Goal: Transaction & Acquisition: Purchase product/service

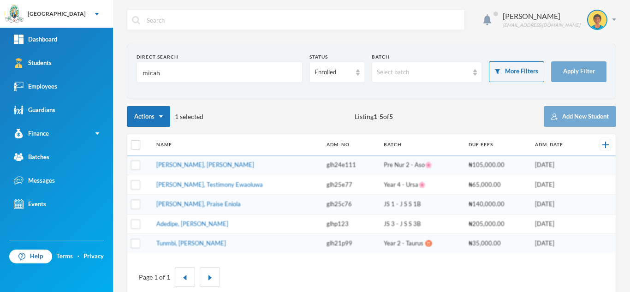
scroll to position [18, 0]
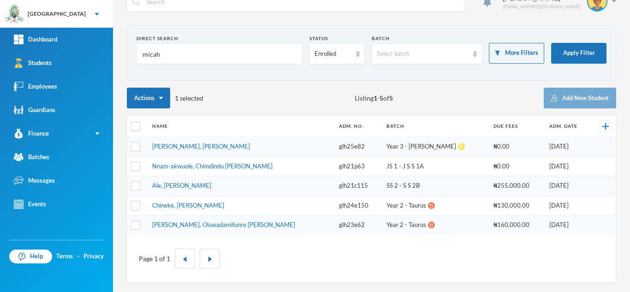
type input "micah"
click at [136, 144] on input "checkbox" at bounding box center [136, 147] width 10 height 10
checkbox input "true"
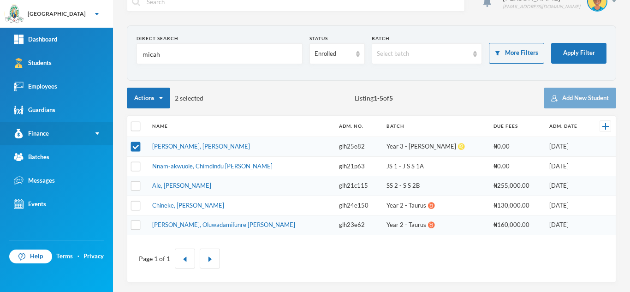
click at [63, 132] on link "Finance" at bounding box center [56, 134] width 113 height 24
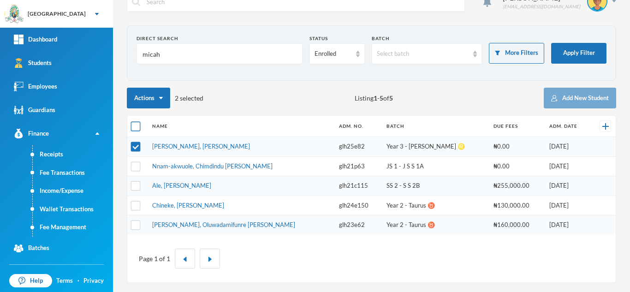
click at [133, 123] on input "checkbox" at bounding box center [136, 127] width 10 height 10
checkbox input "true"
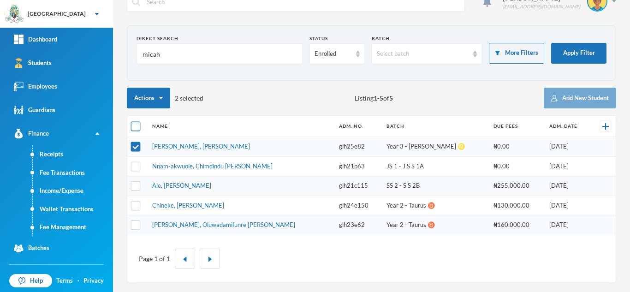
checkbox input "true"
click at [133, 124] on input "checkbox" at bounding box center [136, 127] width 10 height 10
checkbox input "false"
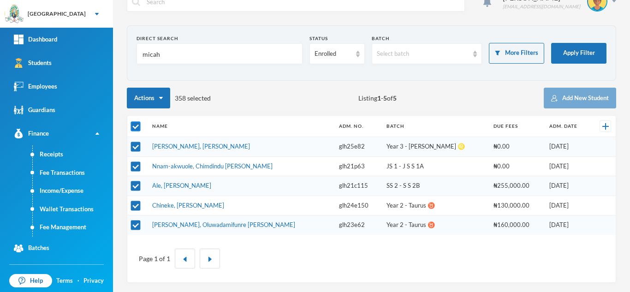
checkbox input "false"
click at [135, 147] on input "checkbox" at bounding box center [136, 147] width 10 height 10
checkbox input "true"
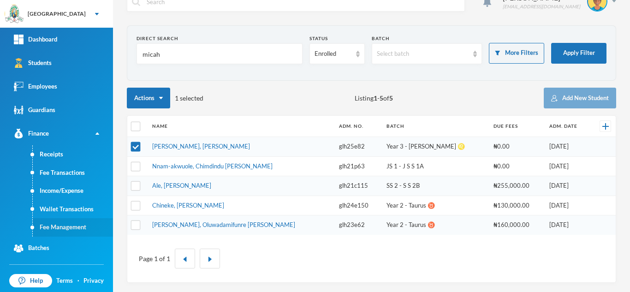
click at [65, 225] on link "Fee Management" at bounding box center [73, 227] width 80 height 18
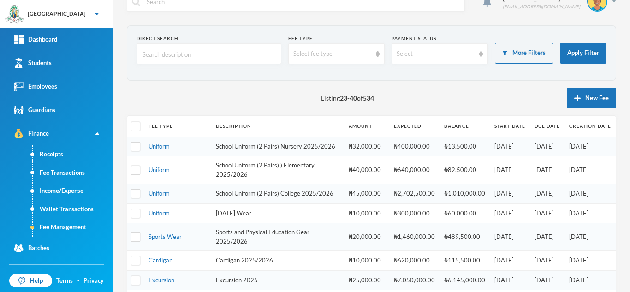
scroll to position [313, 0]
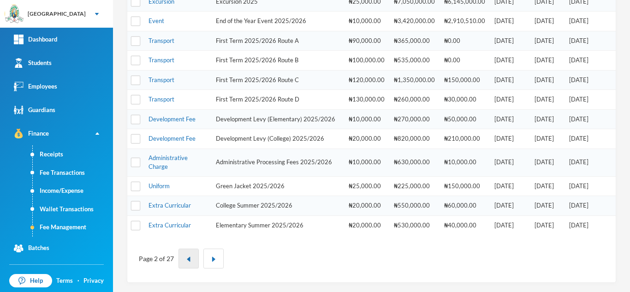
click at [189, 255] on button "button" at bounding box center [188, 259] width 20 height 20
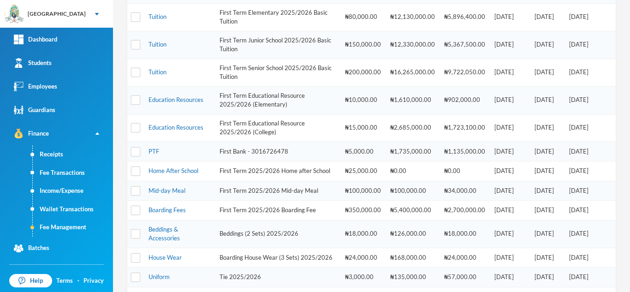
scroll to position [58, 0]
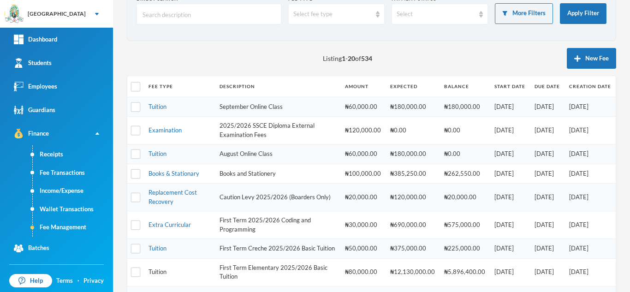
click at [154, 275] on link "Tuition" at bounding box center [157, 271] width 18 height 7
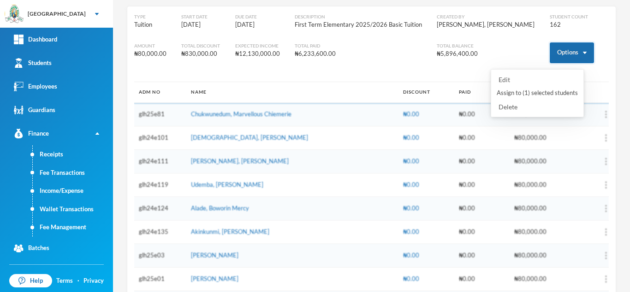
click at [565, 54] on button "Options" at bounding box center [572, 52] width 44 height 21
click at [526, 93] on button "Assign to ( 1 ) selected students" at bounding box center [537, 93] width 83 height 17
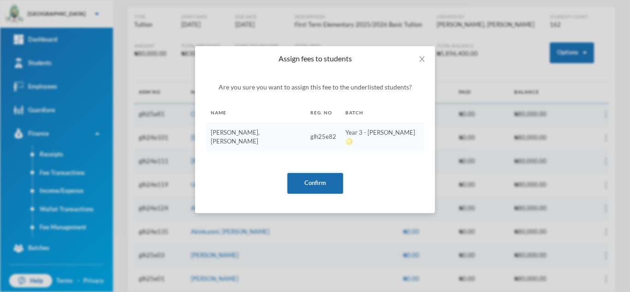
click at [325, 173] on button "Confirm" at bounding box center [315, 183] width 56 height 21
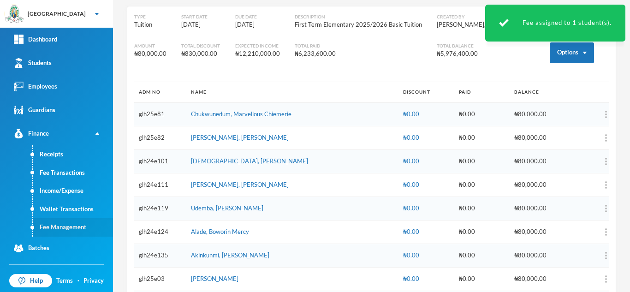
click at [77, 226] on link "Fee Management" at bounding box center [73, 227] width 80 height 18
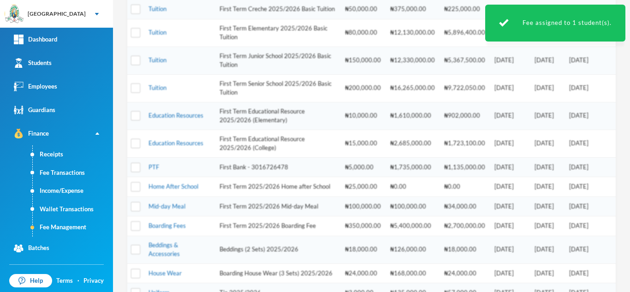
scroll to position [301, 0]
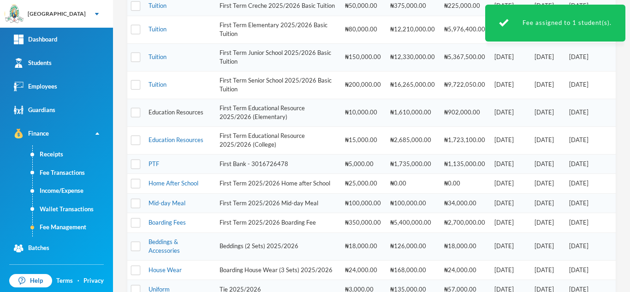
click at [169, 116] on link "Education Resources" at bounding box center [175, 111] width 55 height 7
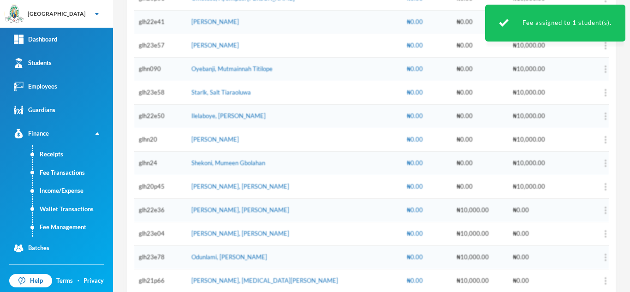
scroll to position [46, 0]
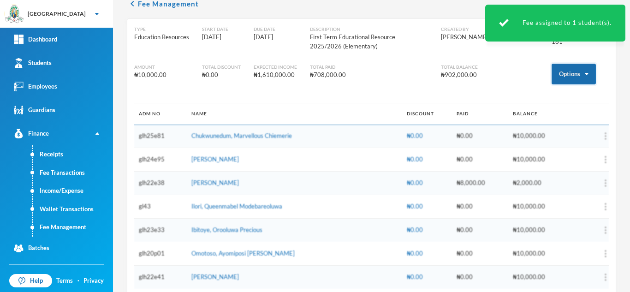
click at [556, 74] on button "Options" at bounding box center [574, 74] width 44 height 21
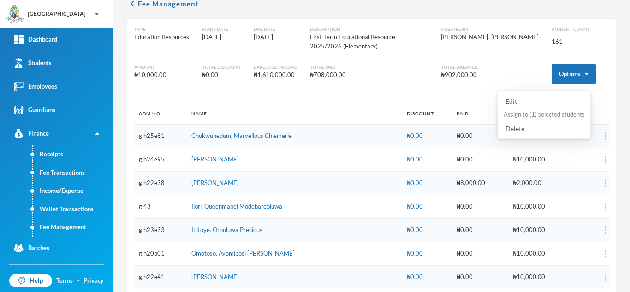
click at [541, 112] on button "Assign to ( 1 ) selected students" at bounding box center [544, 115] width 83 height 17
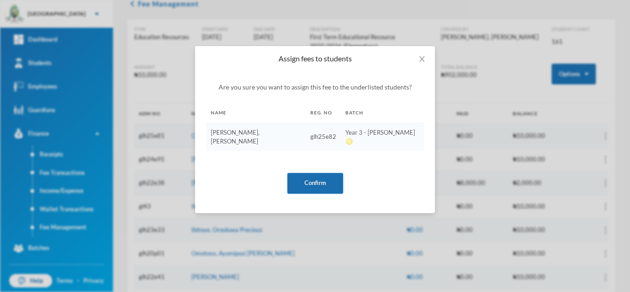
click at [317, 173] on button "Confirm" at bounding box center [315, 183] width 56 height 21
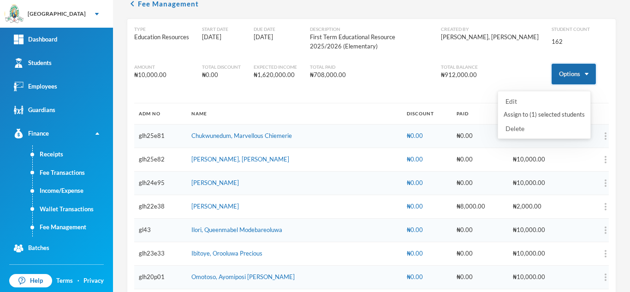
click at [552, 72] on button "Options" at bounding box center [574, 74] width 44 height 21
click at [518, 115] on button "Assign to ( 1 ) selected students" at bounding box center [544, 115] width 83 height 17
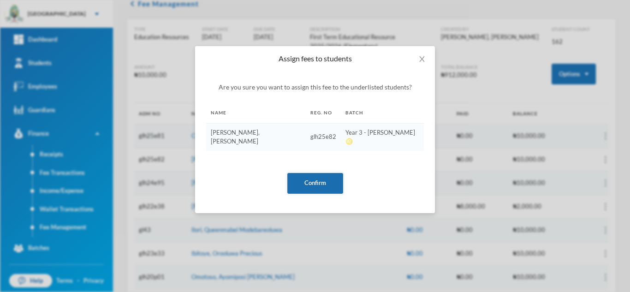
click at [303, 178] on button "Confirm" at bounding box center [315, 183] width 56 height 21
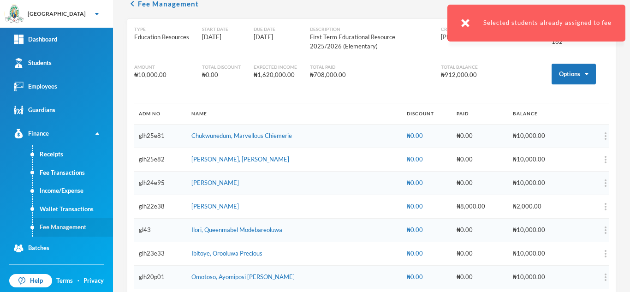
click at [68, 225] on link "Fee Management" at bounding box center [73, 227] width 80 height 18
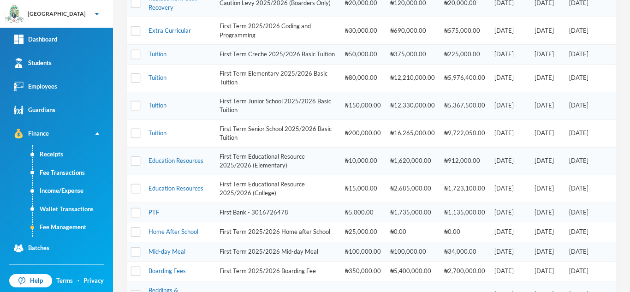
scroll to position [295, 0]
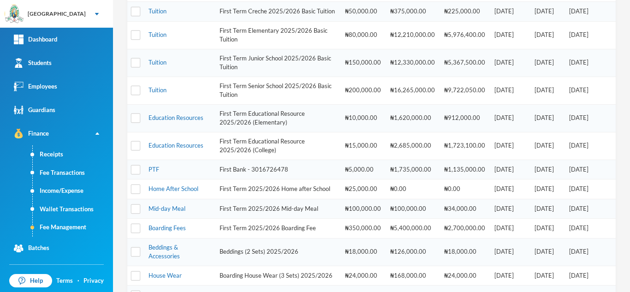
drag, startPoint x: 157, startPoint y: 174, endPoint x: 629, endPoint y: 26, distance: 495.3
click at [157, 173] on link "PTF" at bounding box center [153, 169] width 11 height 7
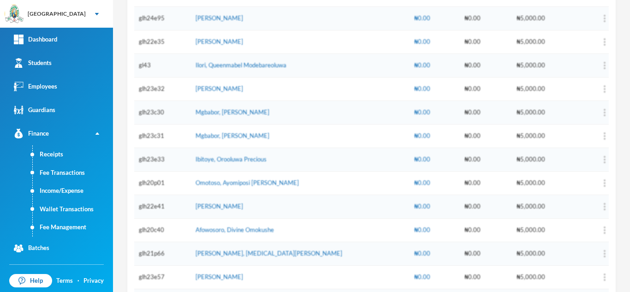
scroll to position [40, 0]
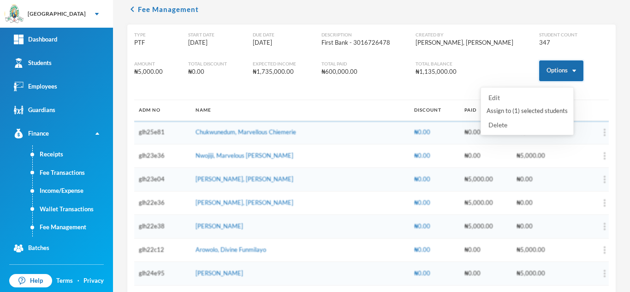
click at [555, 64] on button "Options" at bounding box center [561, 70] width 44 height 21
click at [525, 108] on button "Assign to ( 1 ) selected students" at bounding box center [527, 111] width 83 height 17
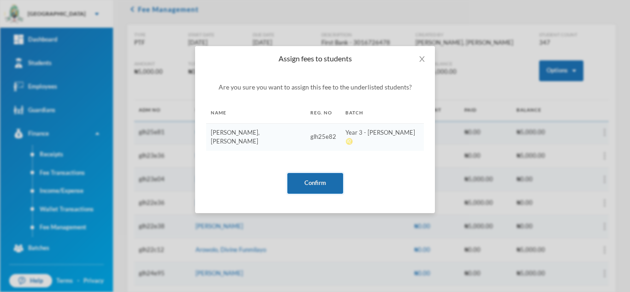
click at [315, 173] on button "Confirm" at bounding box center [315, 183] width 56 height 21
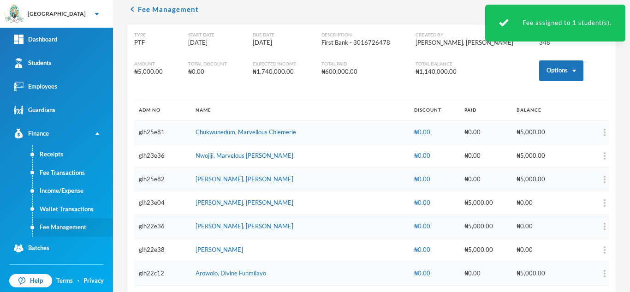
click at [83, 222] on link "Fee Management" at bounding box center [73, 227] width 80 height 18
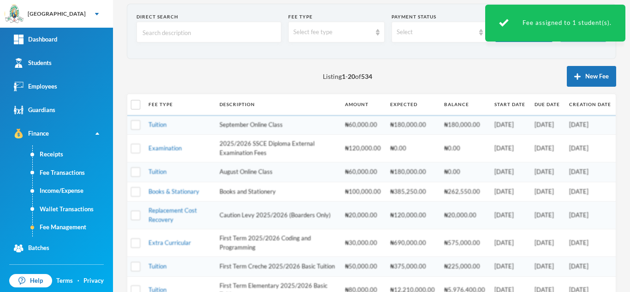
scroll to position [401, 0]
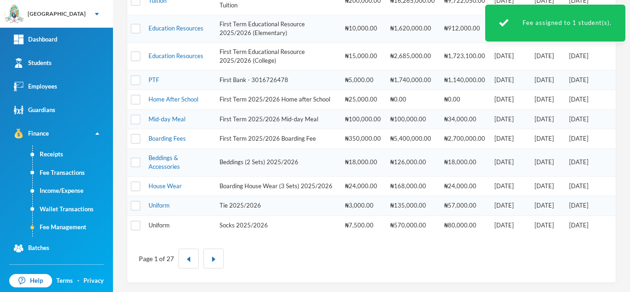
click at [152, 225] on link "Uniform" at bounding box center [158, 224] width 21 height 7
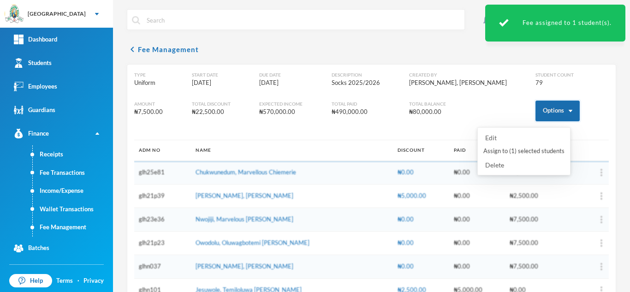
click at [548, 106] on button "Options" at bounding box center [557, 111] width 44 height 21
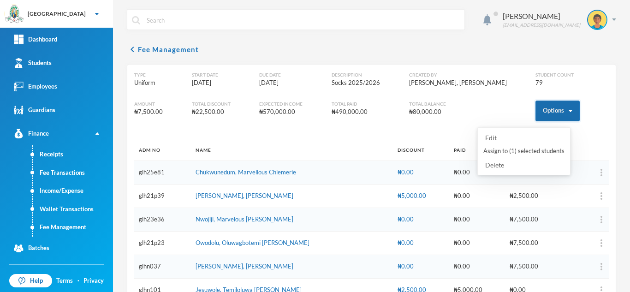
click at [553, 113] on button "Options" at bounding box center [557, 111] width 44 height 21
click at [519, 150] on button "Assign to ( 1 ) selected students" at bounding box center [523, 151] width 83 height 17
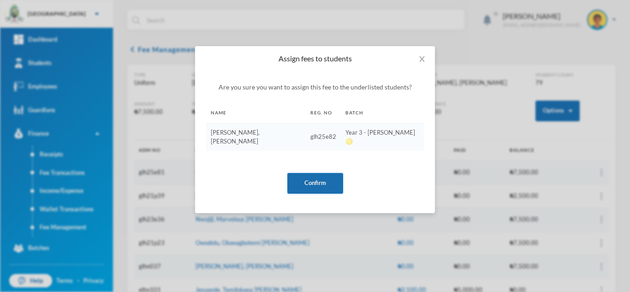
click at [331, 173] on button "Confirm" at bounding box center [315, 183] width 56 height 21
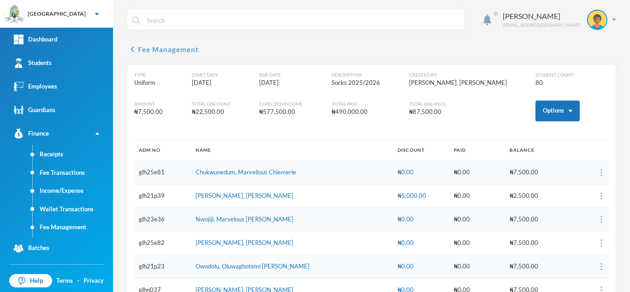
click at [175, 46] on button "chevron_left Fee Management" at bounding box center [163, 49] width 72 height 11
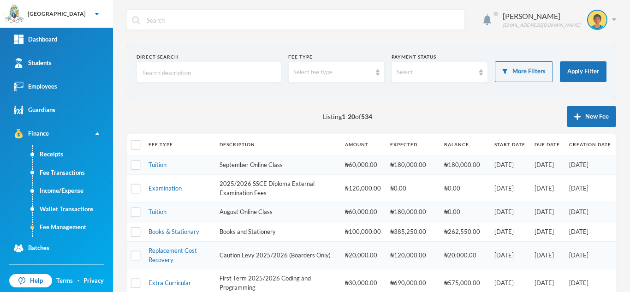
scroll to position [401, 0]
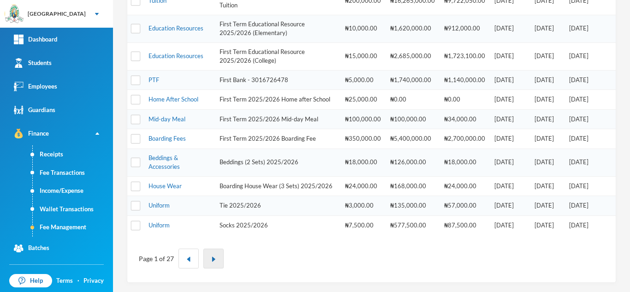
click at [215, 257] on img "button" at bounding box center [214, 259] width 6 height 6
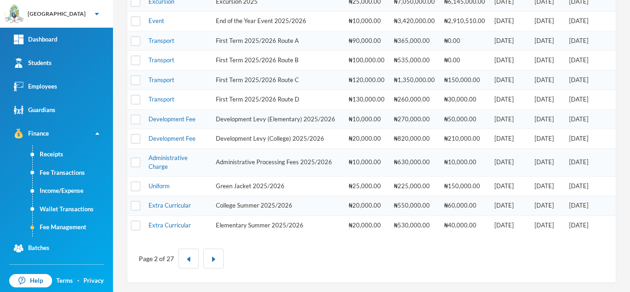
scroll to position [0, 0]
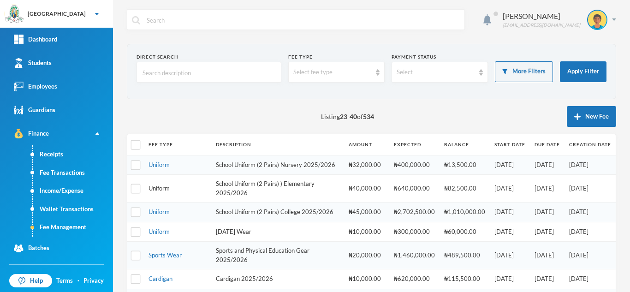
click at [156, 192] on link "Uniform" at bounding box center [158, 187] width 21 height 7
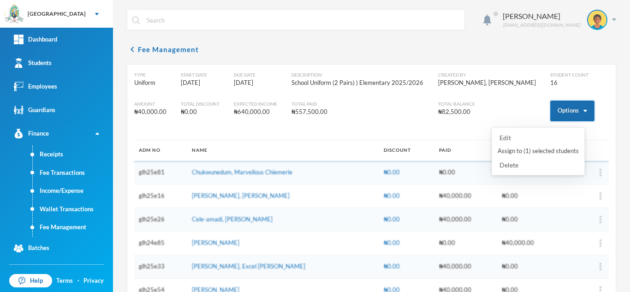
click at [564, 114] on button "Options" at bounding box center [572, 111] width 44 height 21
click at [529, 153] on button "Assign to ( 1 ) selected students" at bounding box center [538, 151] width 83 height 17
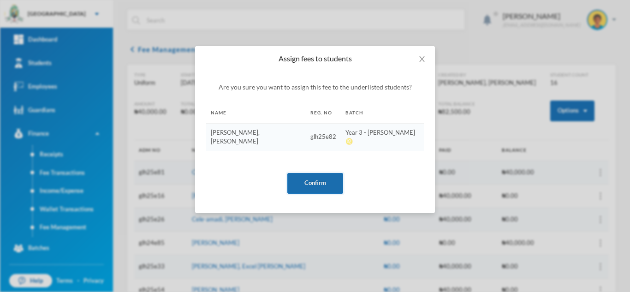
click at [325, 173] on button "Confirm" at bounding box center [315, 183] width 56 height 21
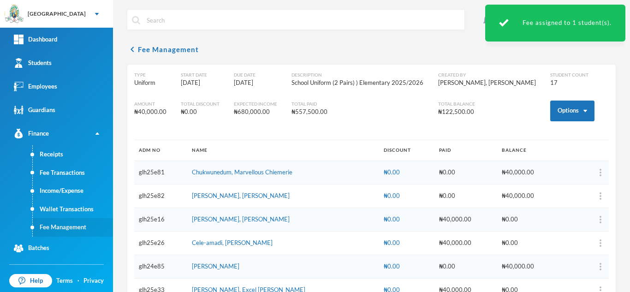
click at [65, 229] on link "Fee Management" at bounding box center [73, 227] width 80 height 18
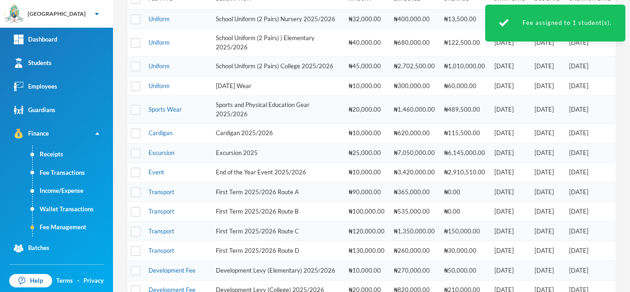
scroll to position [143, 0]
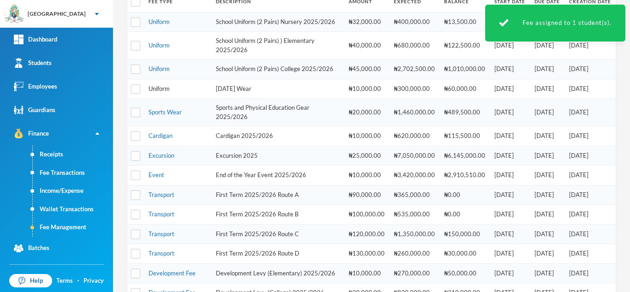
click at [166, 92] on link "Uniform" at bounding box center [158, 88] width 21 height 7
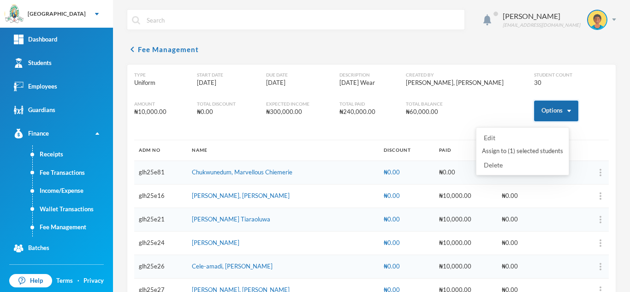
click at [550, 112] on button "Options" at bounding box center [556, 111] width 44 height 21
click at [512, 149] on button "Assign to ( 1 ) selected students" at bounding box center [522, 151] width 83 height 17
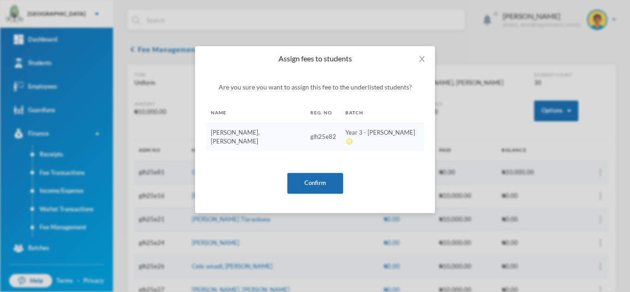
click at [323, 173] on button "Confirm" at bounding box center [315, 183] width 56 height 21
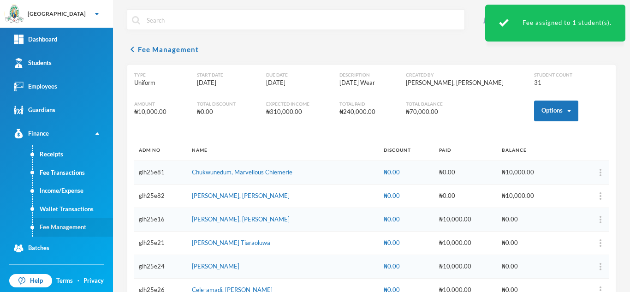
click at [73, 227] on link "Fee Management" at bounding box center [73, 227] width 80 height 18
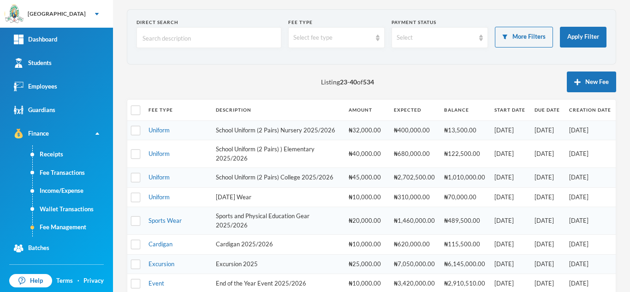
scroll to position [36, 0]
click at [164, 223] on link "Sports Wear" at bounding box center [164, 219] width 33 height 7
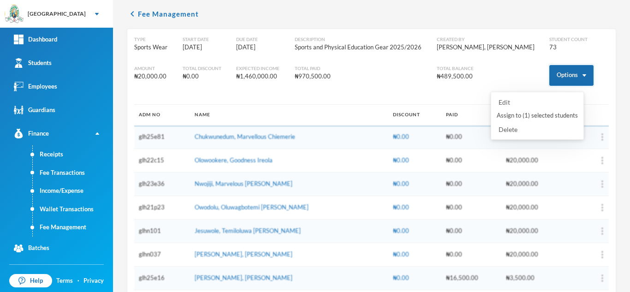
click at [549, 75] on button "Options" at bounding box center [571, 75] width 44 height 21
click at [526, 114] on button "Assign to ( 1 ) selected students" at bounding box center [537, 115] width 83 height 17
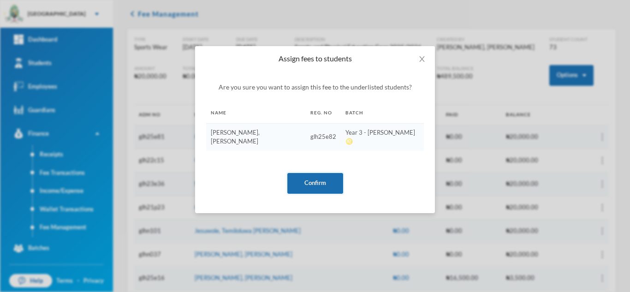
click at [324, 174] on button "Confirm" at bounding box center [315, 183] width 56 height 21
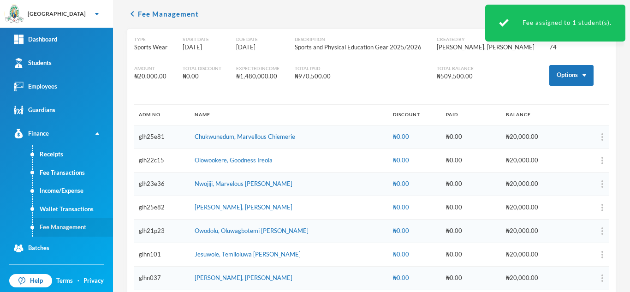
click at [80, 224] on link "Fee Management" at bounding box center [73, 227] width 80 height 18
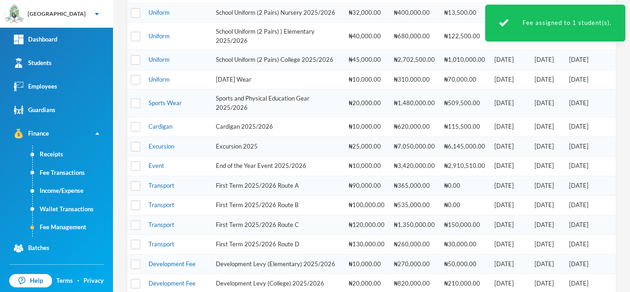
scroll to position [285, 0]
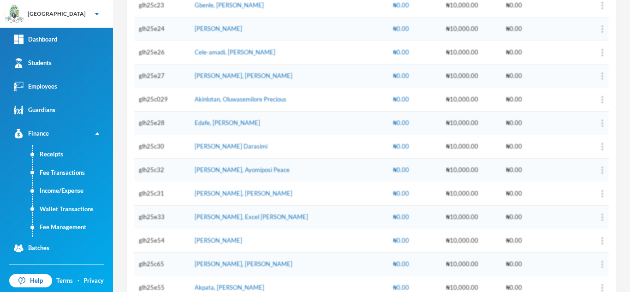
scroll to position [30, 0]
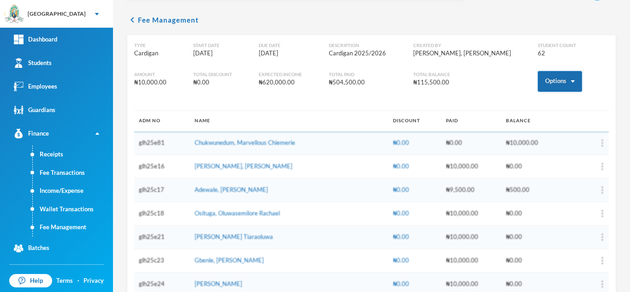
click at [539, 86] on button "Options" at bounding box center [560, 81] width 44 height 21
click at [509, 124] on button "Assign to ( 1 ) selected students" at bounding box center [525, 121] width 83 height 17
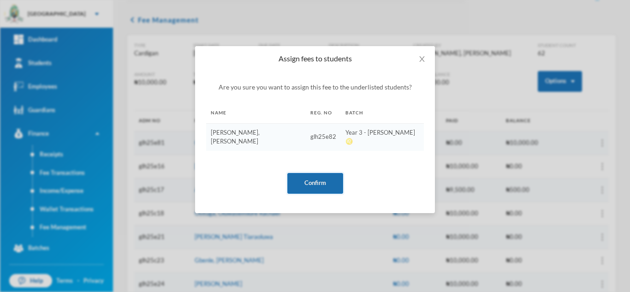
click at [301, 178] on button "Confirm" at bounding box center [315, 183] width 56 height 21
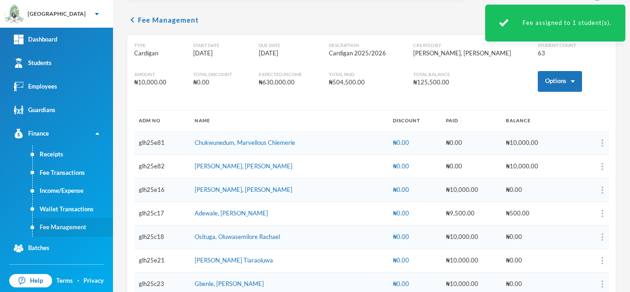
click at [67, 226] on link "Fee Management" at bounding box center [73, 227] width 80 height 18
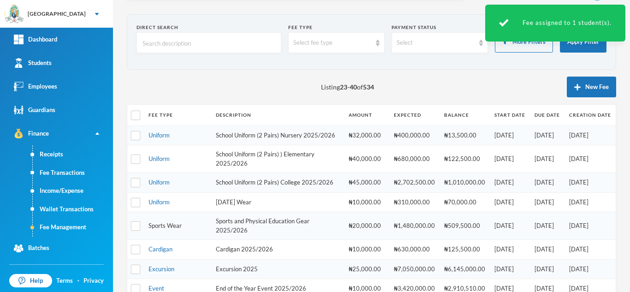
click at [165, 229] on link "Sports Wear" at bounding box center [164, 225] width 33 height 7
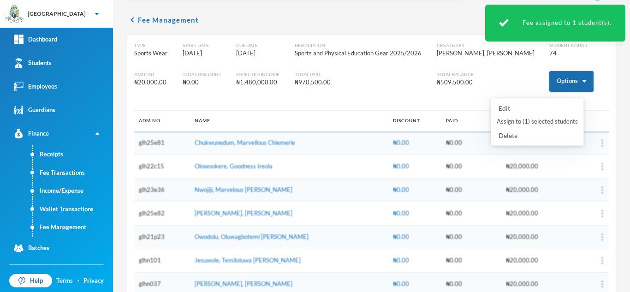
click at [563, 82] on button "Options" at bounding box center [571, 81] width 44 height 21
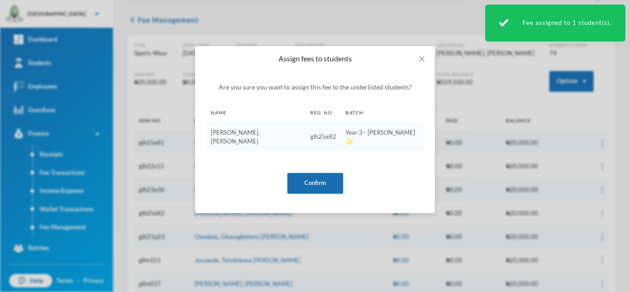
click at [311, 173] on button "Confirm" at bounding box center [315, 183] width 56 height 21
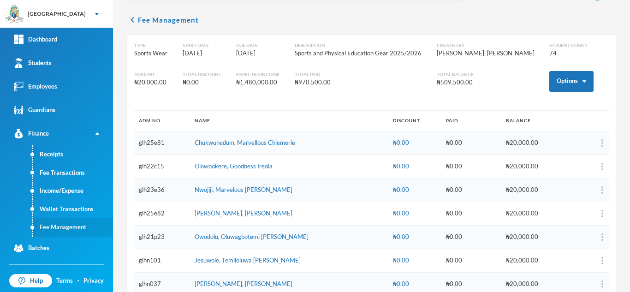
click at [61, 222] on link "Fee Management" at bounding box center [73, 227] width 80 height 18
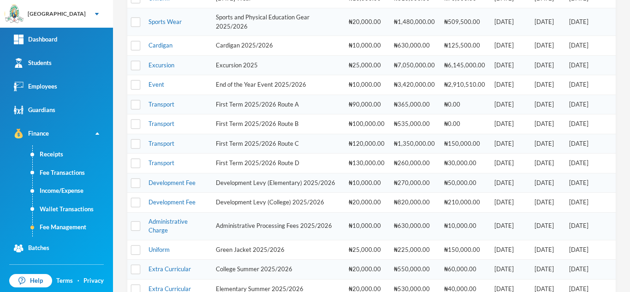
scroll to position [313, 0]
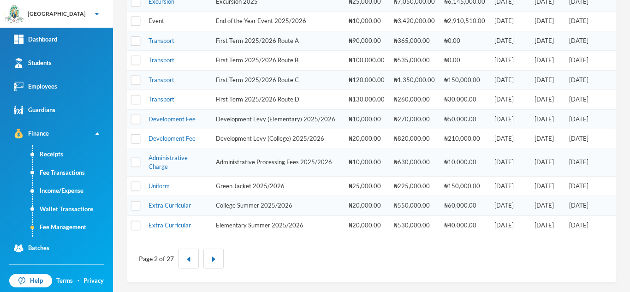
click at [152, 20] on link "Event" at bounding box center [156, 20] width 16 height 7
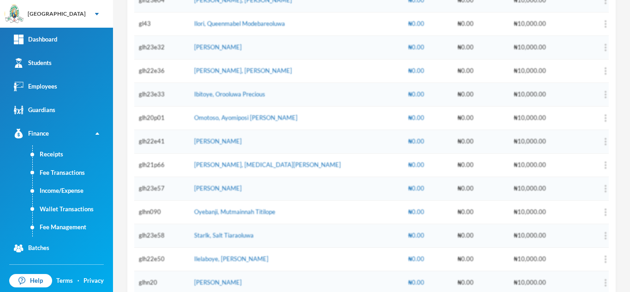
scroll to position [58, 0]
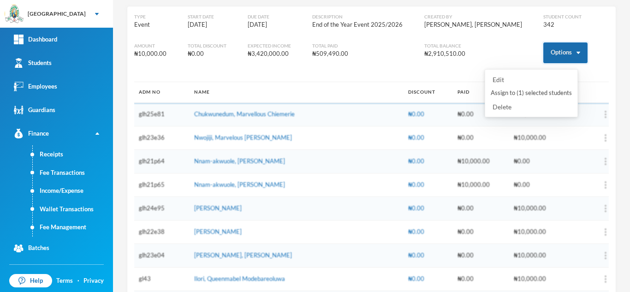
click at [548, 55] on button "Options" at bounding box center [565, 52] width 44 height 21
click at [516, 93] on button "Assign to ( 1 ) selected students" at bounding box center [531, 93] width 83 height 17
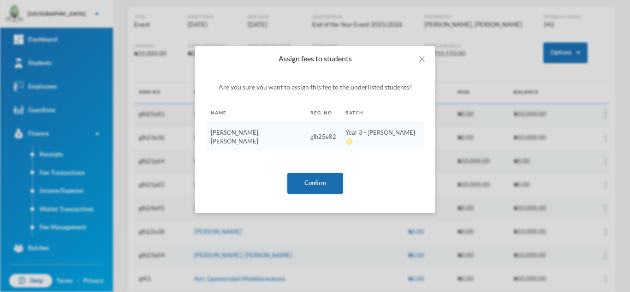
click at [313, 173] on button "Confirm" at bounding box center [315, 183] width 56 height 21
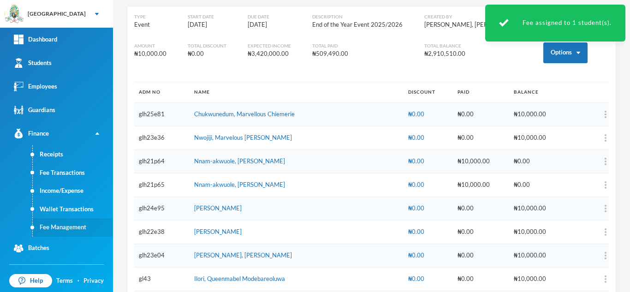
click at [56, 226] on link "Fee Management" at bounding box center [73, 227] width 80 height 18
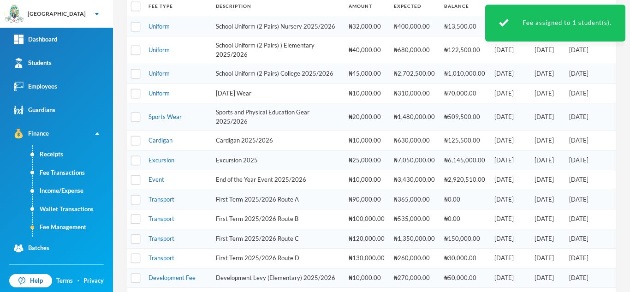
scroll to position [313, 0]
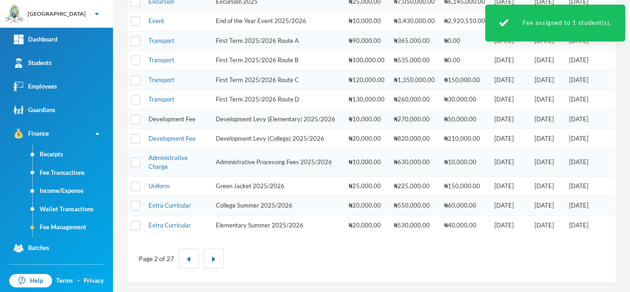
click at [169, 119] on link "Development Fee" at bounding box center [171, 118] width 47 height 7
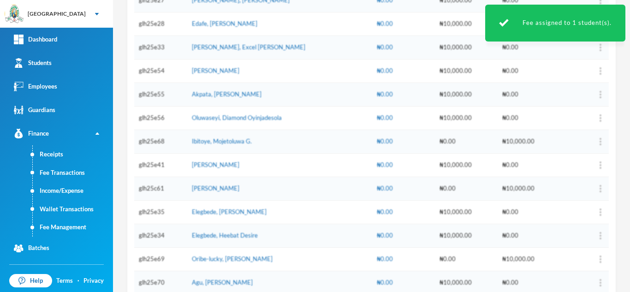
scroll to position [58, 0]
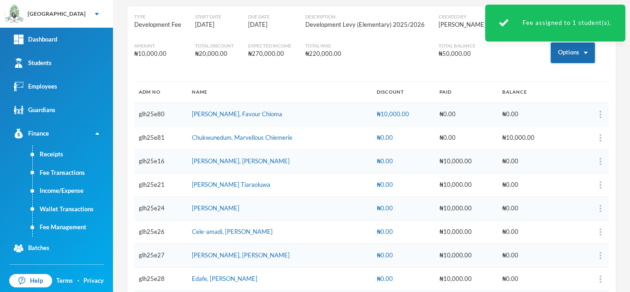
click at [555, 51] on button "Options" at bounding box center [573, 52] width 44 height 21
click at [534, 90] on button "Assign to ( 1 ) selected students" at bounding box center [538, 93] width 83 height 17
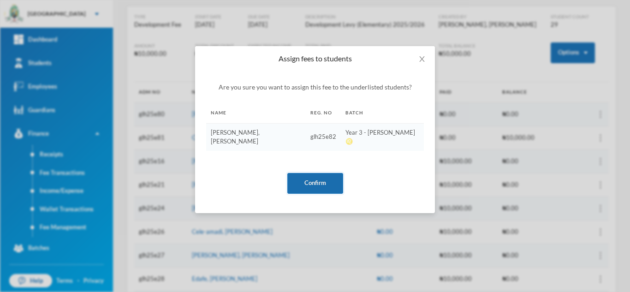
click at [307, 173] on button "Confirm" at bounding box center [315, 183] width 56 height 21
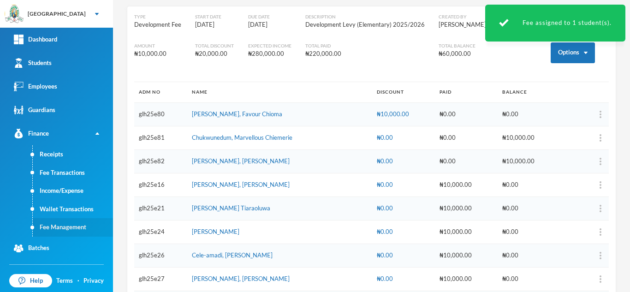
click at [74, 230] on link "Fee Management" at bounding box center [73, 227] width 80 height 18
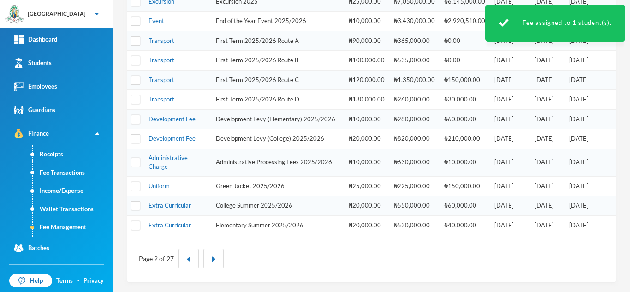
scroll to position [301, 0]
click at [158, 170] on link "Administrative Charge" at bounding box center [167, 162] width 39 height 17
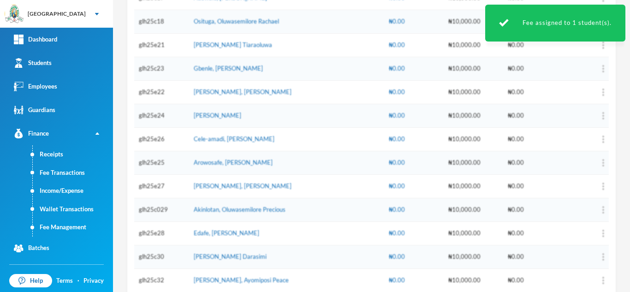
scroll to position [46, 0]
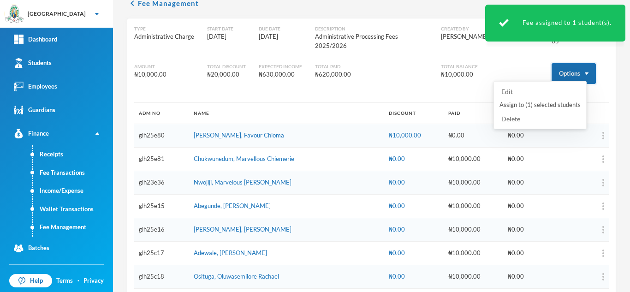
click at [563, 65] on button "Options" at bounding box center [574, 73] width 44 height 21
click at [525, 109] on button "Assign to ( 1 ) selected students" at bounding box center [540, 105] width 83 height 17
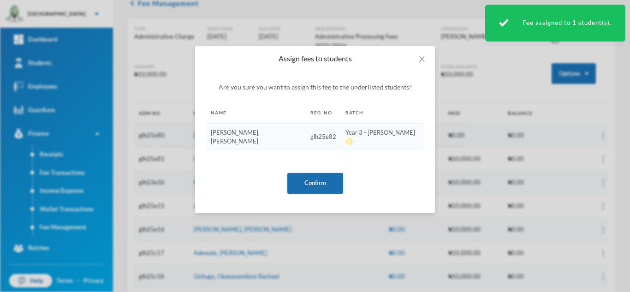
click at [301, 173] on button "Confirm" at bounding box center [315, 183] width 56 height 21
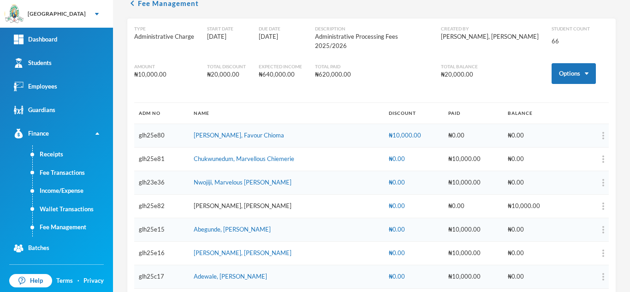
click at [218, 202] on link "[PERSON_NAME], [PERSON_NAME]" at bounding box center [243, 205] width 98 height 7
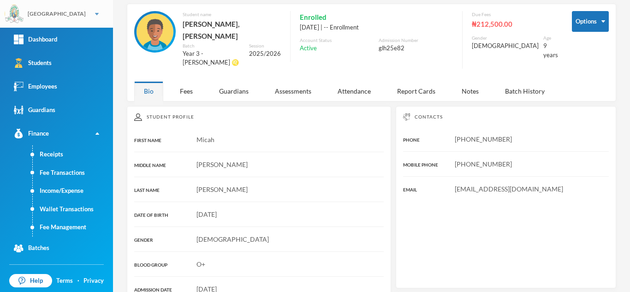
scroll to position [46, 0]
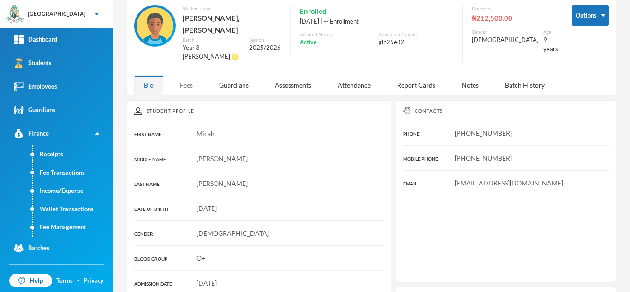
click at [188, 75] on div "Fees" at bounding box center [186, 85] width 32 height 20
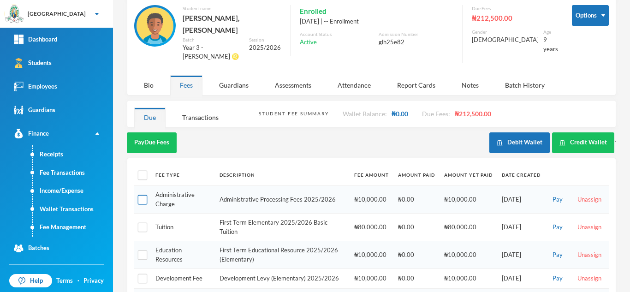
click at [143, 195] on input "checkbox" at bounding box center [143, 200] width 10 height 10
checkbox input "true"
click at [148, 132] on button "Pay Selected (1)" at bounding box center [155, 142] width 57 height 21
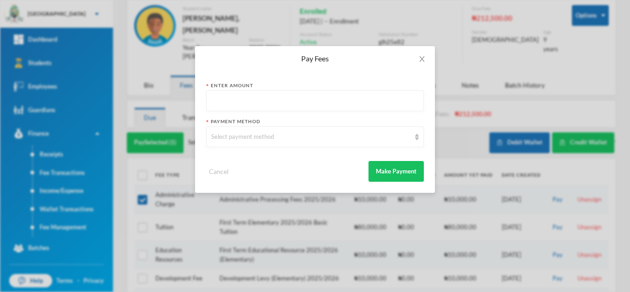
click at [218, 102] on input "text" at bounding box center [315, 101] width 208 height 21
type input "10000"
click at [260, 138] on div "Select payment method" at bounding box center [310, 136] width 199 height 9
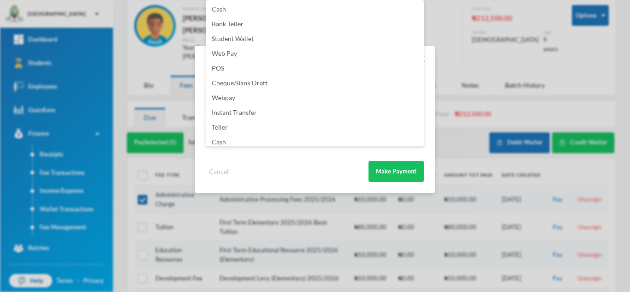
scroll to position [108, 0]
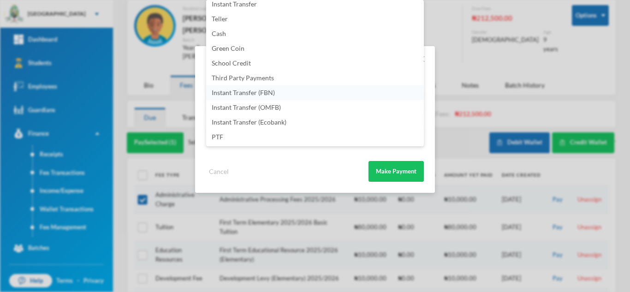
click at [285, 93] on li "Instant Transfer (FBN)" at bounding box center [315, 92] width 218 height 15
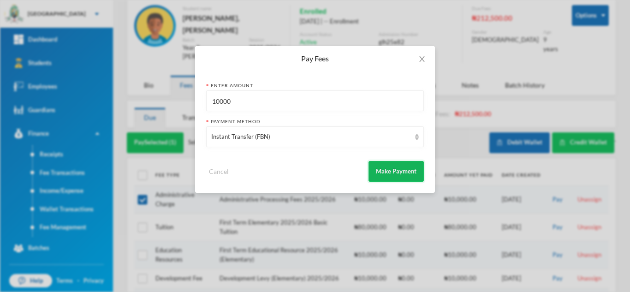
click at [399, 167] on button "Make Payment" at bounding box center [395, 171] width 55 height 21
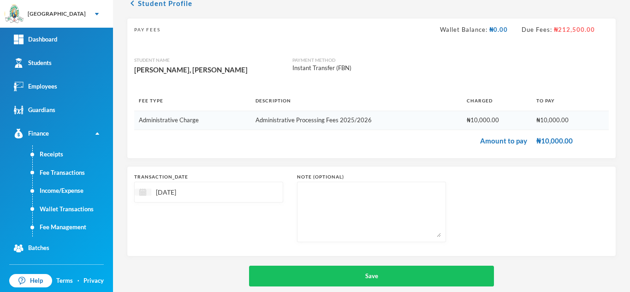
click at [144, 190] on img at bounding box center [142, 192] width 7 height 7
click at [178, 275] on div "16" at bounding box center [177, 277] width 14 height 15
type input "[DATE]"
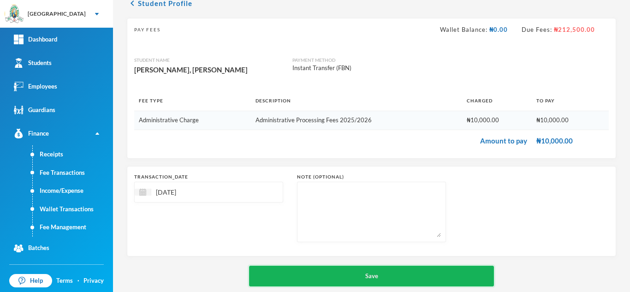
click at [296, 269] on button "Save" at bounding box center [371, 276] width 245 height 21
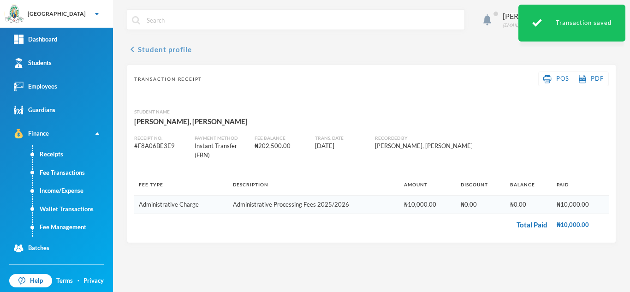
click at [165, 52] on button "chevron_left Student profile" at bounding box center [159, 49] width 65 height 11
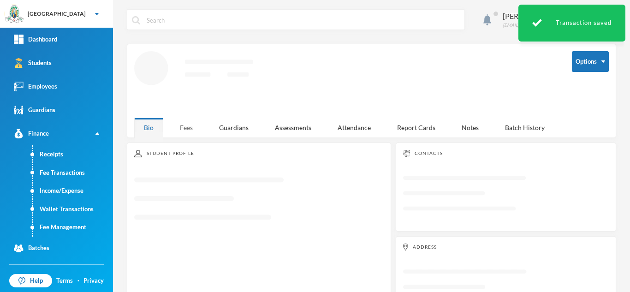
click at [180, 120] on div "Fees" at bounding box center [186, 128] width 32 height 20
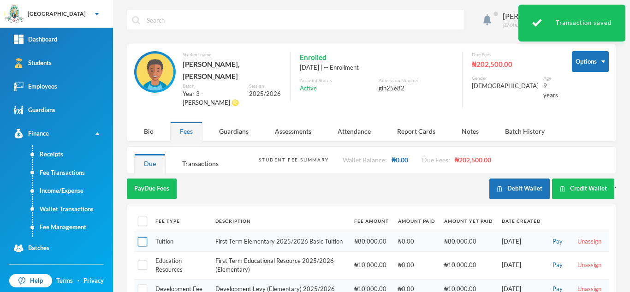
click at [144, 237] on input "checkbox" at bounding box center [143, 242] width 10 height 10
checkbox input "true"
click at [143, 217] on input "checkbox" at bounding box center [143, 222] width 10 height 10
checkbox input "true"
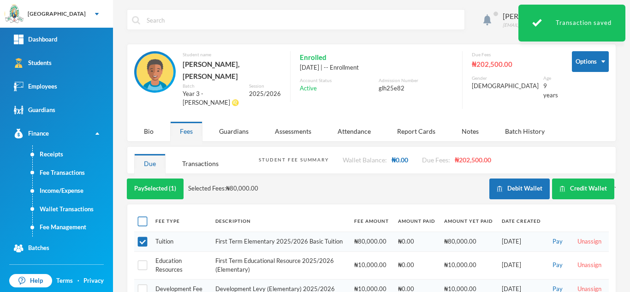
checkbox input "true"
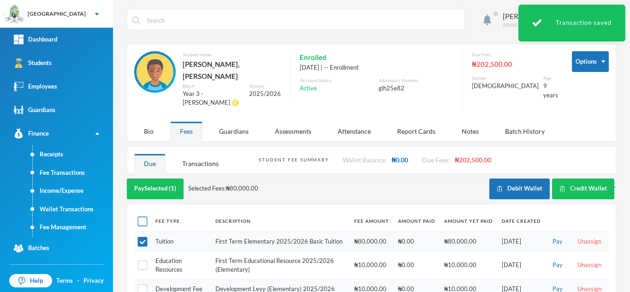
checkbox input "true"
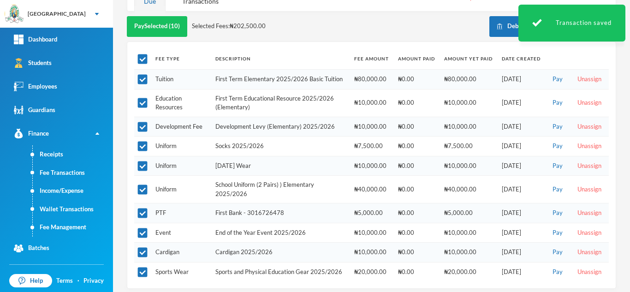
scroll to position [170, 0]
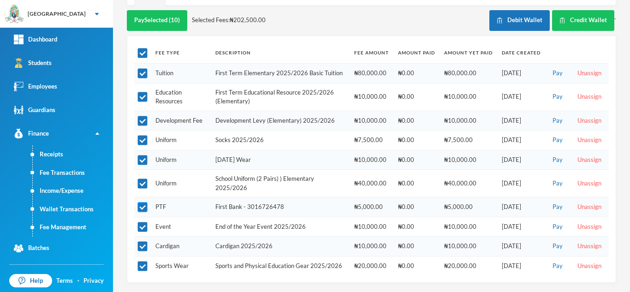
click at [138, 202] on input "checkbox" at bounding box center [143, 207] width 10 height 10
checkbox input "false"
click at [141, 222] on input "checkbox" at bounding box center [143, 227] width 10 height 10
checkbox input "false"
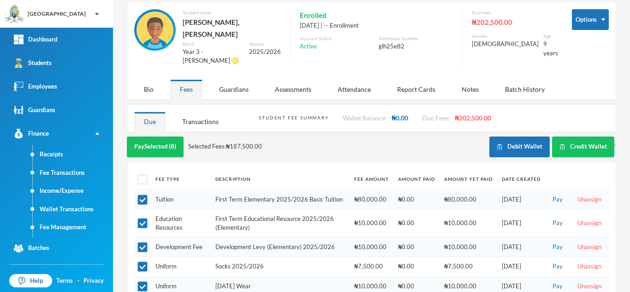
scroll to position [40, 0]
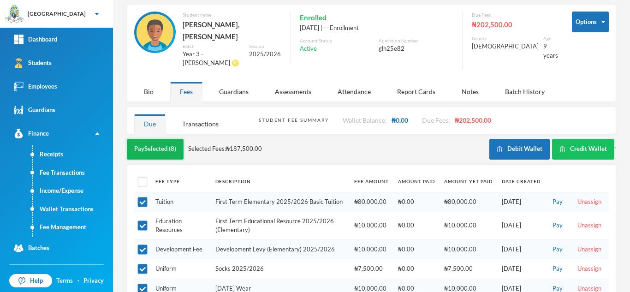
click at [160, 139] on button "Pay Selected (8)" at bounding box center [155, 149] width 57 height 21
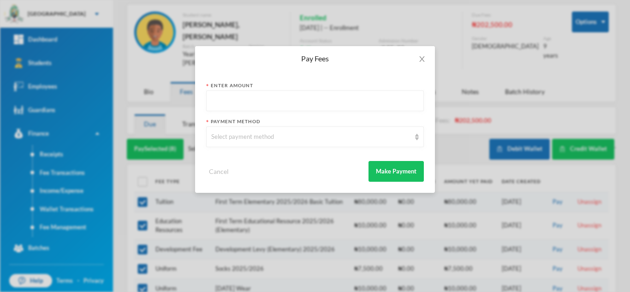
click at [284, 108] on input "text" at bounding box center [315, 101] width 208 height 21
type input "182500"
click at [268, 135] on div "Select payment method" at bounding box center [310, 136] width 199 height 9
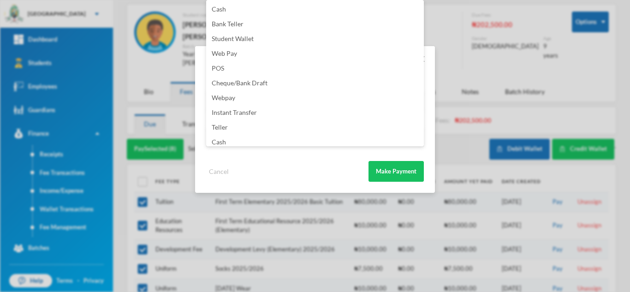
scroll to position [108, 0]
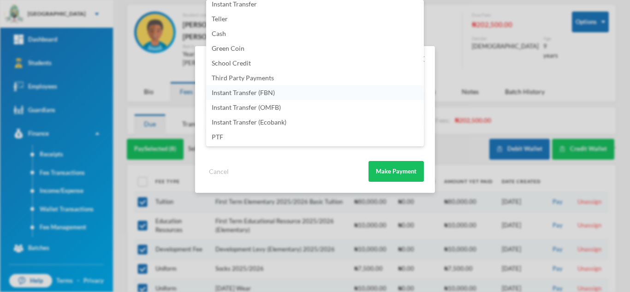
click at [303, 90] on li "Instant Transfer (FBN)" at bounding box center [315, 92] width 218 height 15
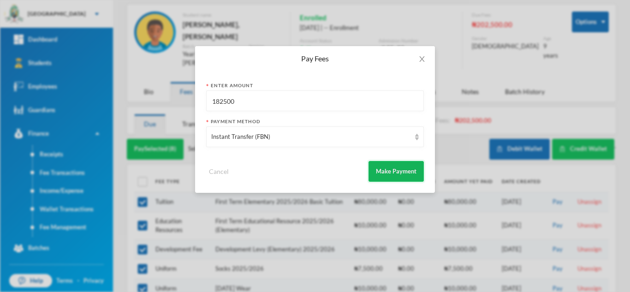
click at [385, 168] on button "Make Payment" at bounding box center [395, 171] width 55 height 21
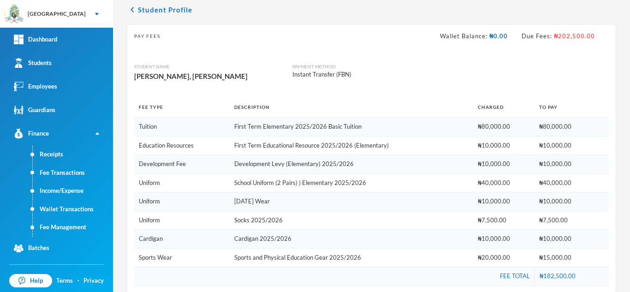
scroll to position [208, 0]
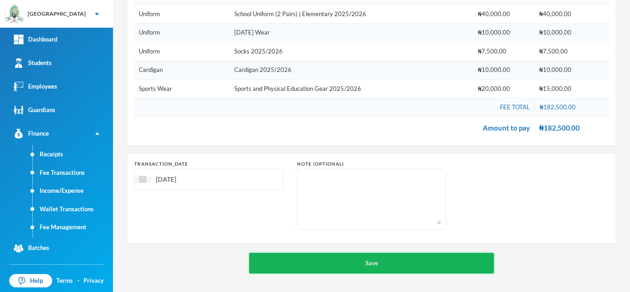
click at [325, 264] on button "Save" at bounding box center [371, 263] width 245 height 21
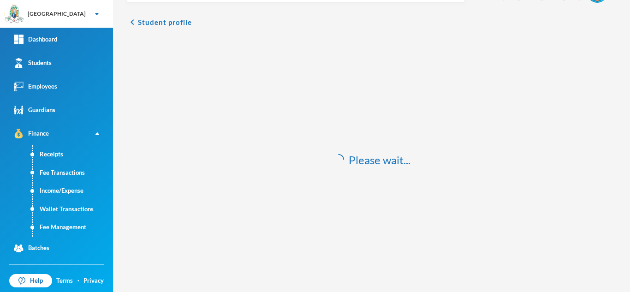
scroll to position [27, 0]
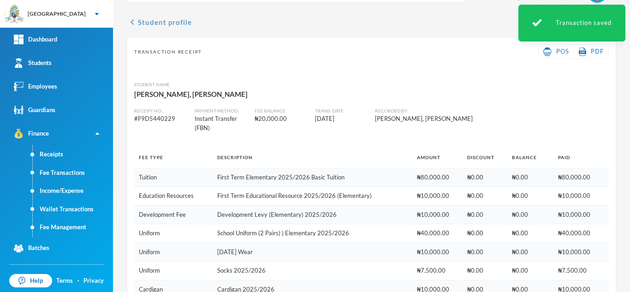
click at [170, 21] on button "chevron_left Student profile" at bounding box center [159, 22] width 65 height 11
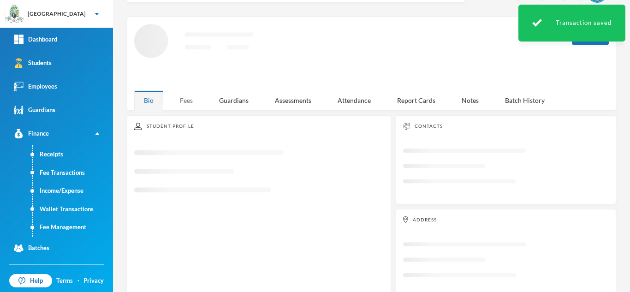
click at [183, 101] on div "Aderogba Olumide [EMAIL_ADDRESS][DOMAIN_NAME] Options Loading interface... Bio …" at bounding box center [371, 146] width 517 height 292
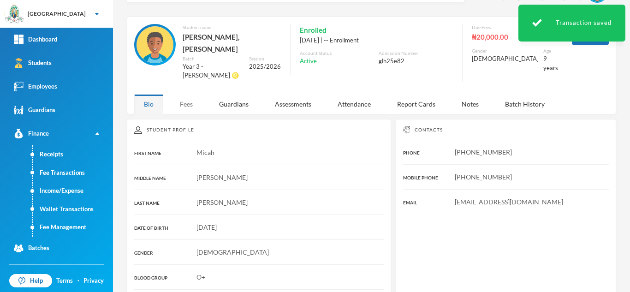
click at [180, 94] on div "Fees" at bounding box center [186, 104] width 32 height 20
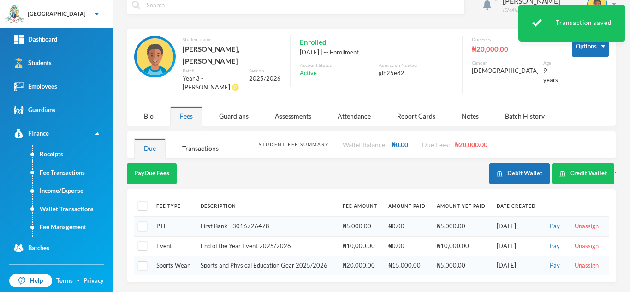
scroll to position [0, 0]
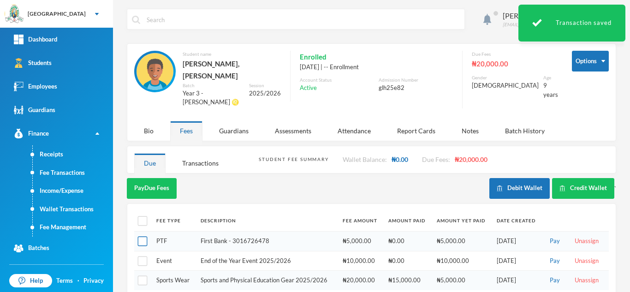
click at [144, 237] on input "checkbox" at bounding box center [143, 242] width 10 height 10
checkbox input "true"
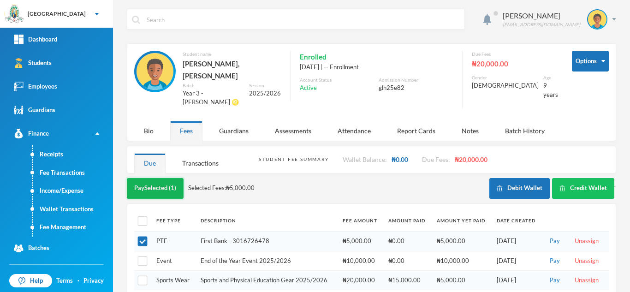
click at [150, 178] on button "Pay Selected (1)" at bounding box center [155, 188] width 57 height 21
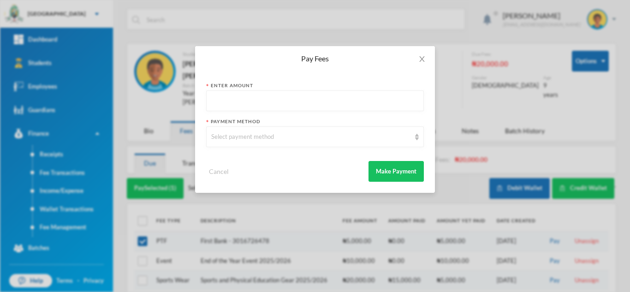
click at [267, 101] on input "text" at bounding box center [315, 101] width 208 height 21
type input "5000"
click at [264, 136] on div "Select payment method" at bounding box center [310, 136] width 199 height 9
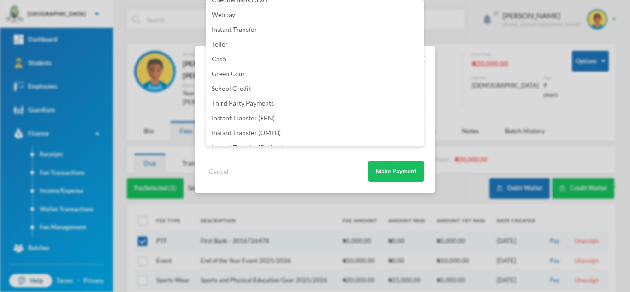
scroll to position [108, 0]
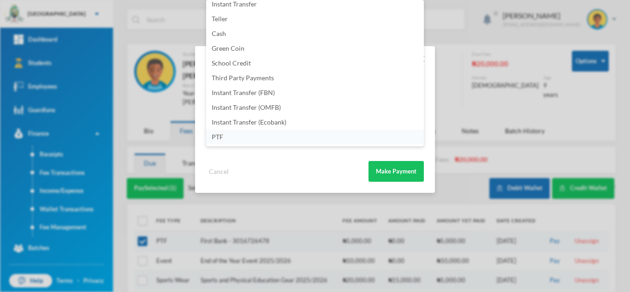
click at [294, 141] on li "PTF" at bounding box center [315, 137] width 218 height 15
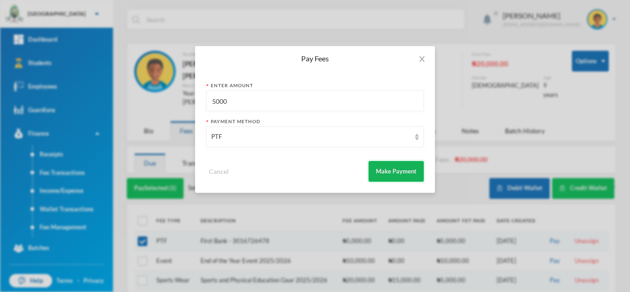
click at [404, 172] on button "Make Payment" at bounding box center [395, 171] width 55 height 21
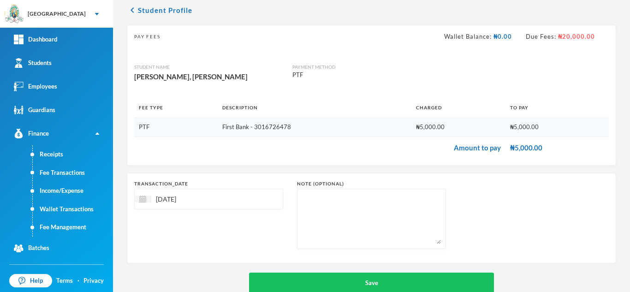
scroll to position [59, 0]
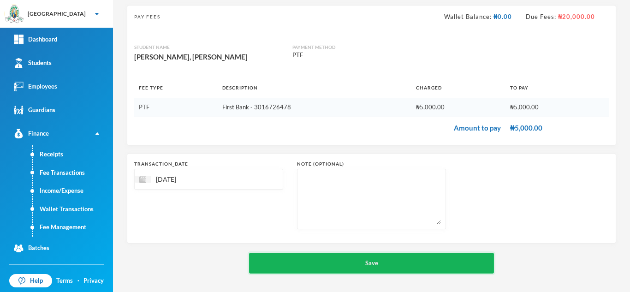
click at [316, 261] on button "Save" at bounding box center [371, 263] width 245 height 21
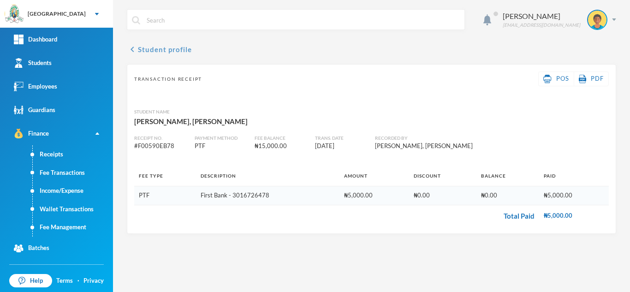
click at [153, 46] on button "chevron_left Student profile" at bounding box center [159, 49] width 65 height 11
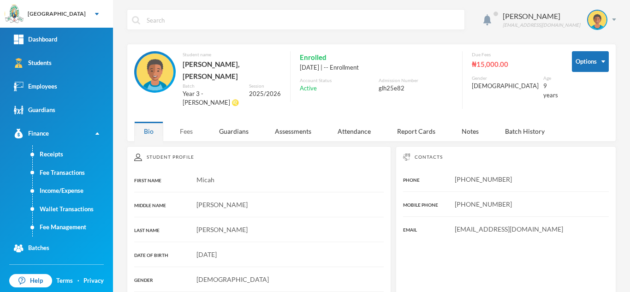
click at [178, 125] on div "Fees" at bounding box center [186, 131] width 32 height 20
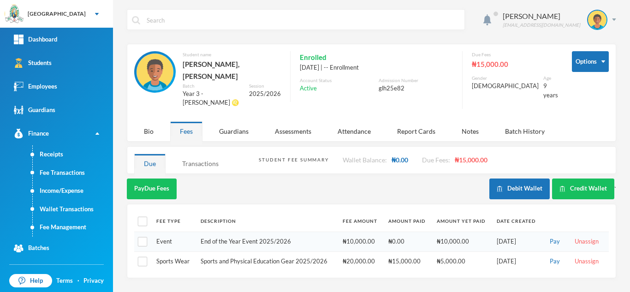
click at [193, 154] on div "Transactions" at bounding box center [200, 164] width 56 height 20
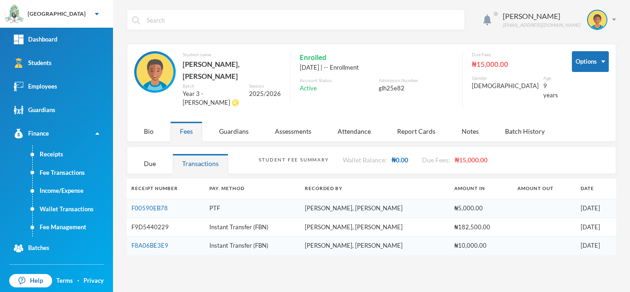
click at [154, 223] on link "F9D5440229" at bounding box center [149, 226] width 37 height 7
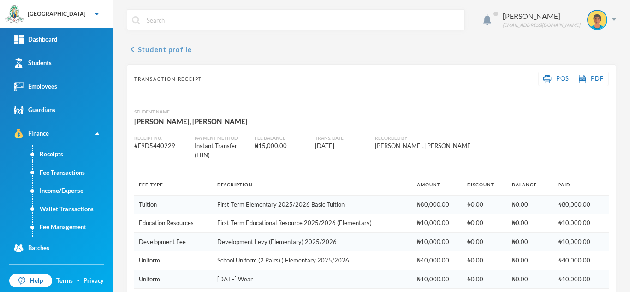
click at [175, 50] on button "chevron_left Student profile" at bounding box center [159, 49] width 65 height 11
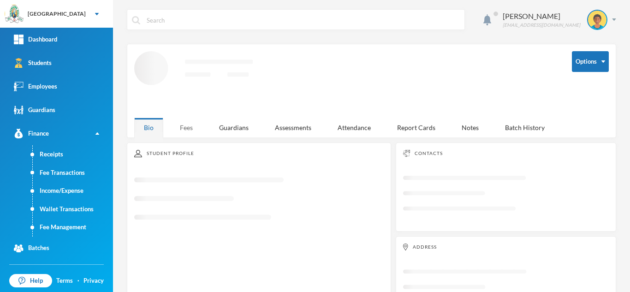
click at [189, 124] on div "Fees" at bounding box center [186, 128] width 32 height 20
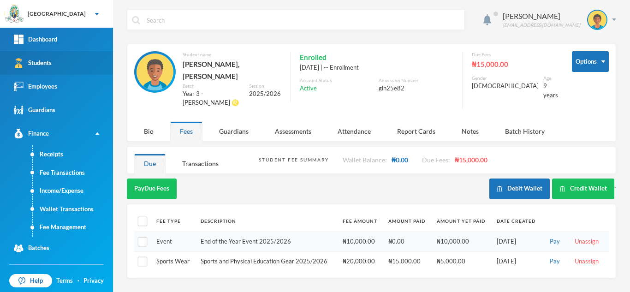
click at [70, 54] on link "Students" at bounding box center [56, 63] width 113 height 24
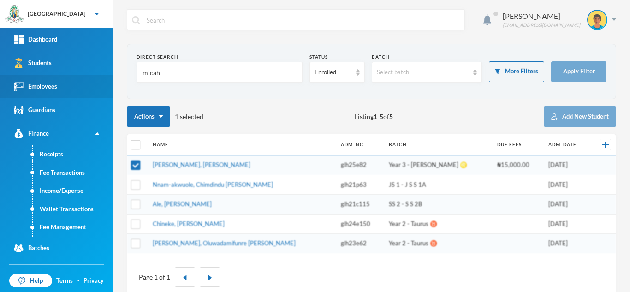
drag, startPoint x: 180, startPoint y: 78, endPoint x: 101, endPoint y: 83, distance: 79.0
click at [101, 83] on div "Greenland Hall Your Bluebic Account Greenland Hall Add a New School Dashboard S…" at bounding box center [315, 146] width 630 height 292
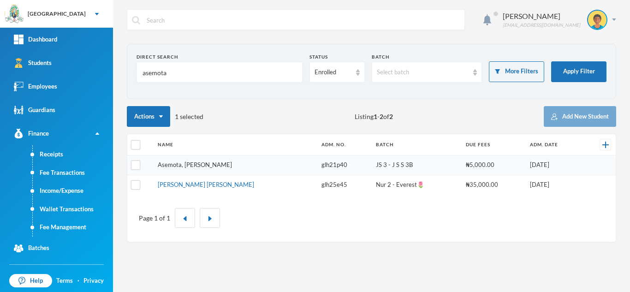
type input "asemota"
click at [164, 165] on link "Asemota, [PERSON_NAME]" at bounding box center [195, 164] width 74 height 7
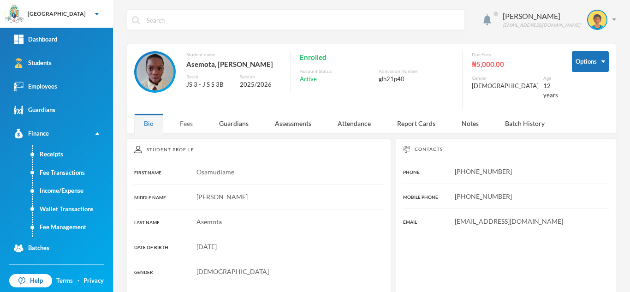
click at [189, 121] on div "Fees" at bounding box center [186, 123] width 32 height 20
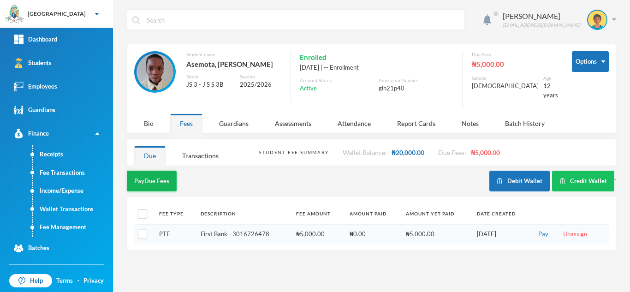
click at [150, 175] on button "Pay Due Fees" at bounding box center [152, 181] width 50 height 21
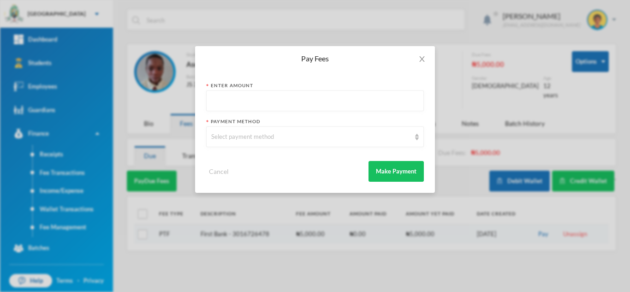
click at [277, 104] on input "text" at bounding box center [315, 101] width 208 height 21
type input "5000"
click at [275, 133] on div "Select payment method" at bounding box center [310, 136] width 199 height 9
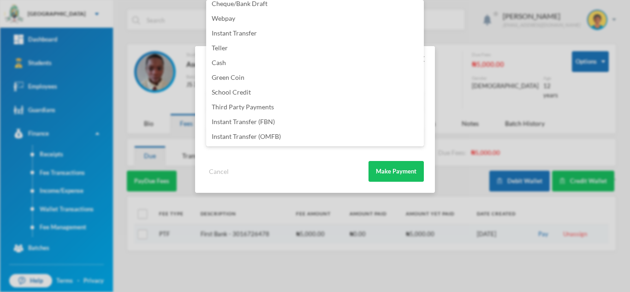
scroll to position [108, 0]
click at [300, 139] on li "PTF" at bounding box center [315, 137] width 218 height 15
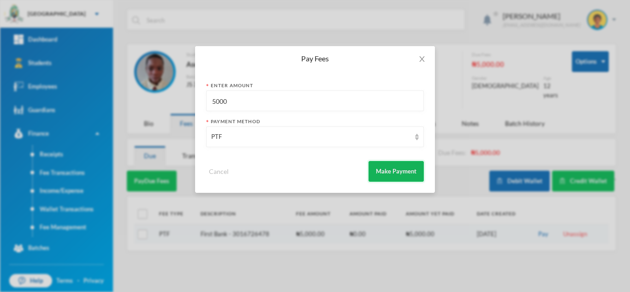
click at [418, 171] on button "Make Payment" at bounding box center [395, 171] width 55 height 21
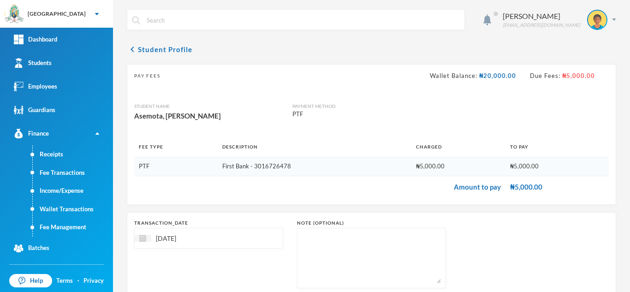
scroll to position [59, 0]
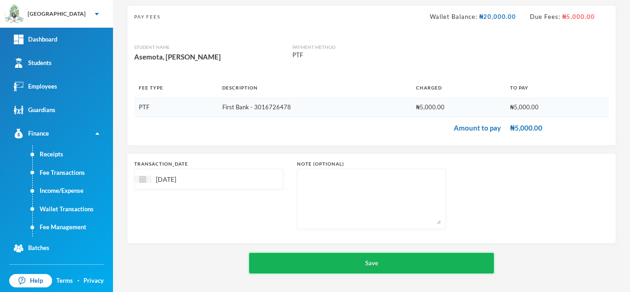
click at [338, 268] on button "Save" at bounding box center [371, 263] width 245 height 21
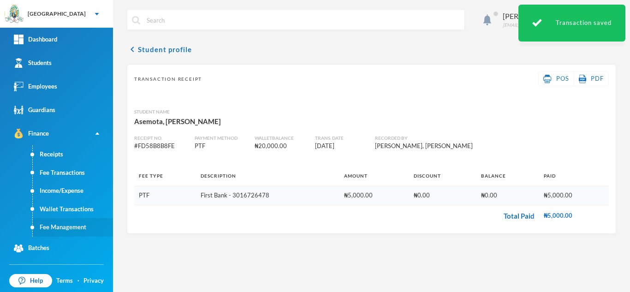
click at [62, 220] on link "Fee Management" at bounding box center [73, 227] width 80 height 18
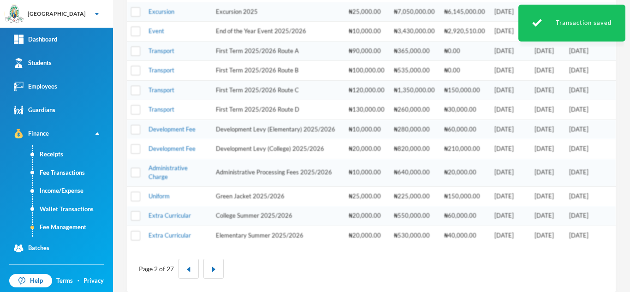
scroll to position [313, 0]
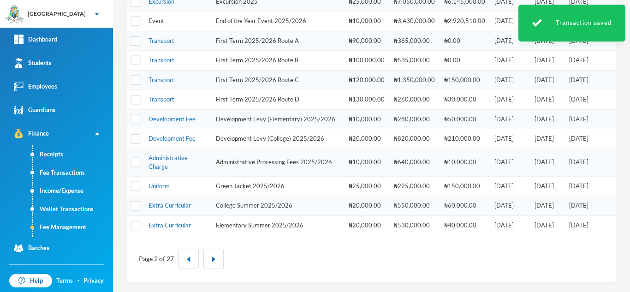
click at [162, 21] on link "Event" at bounding box center [156, 20] width 16 height 7
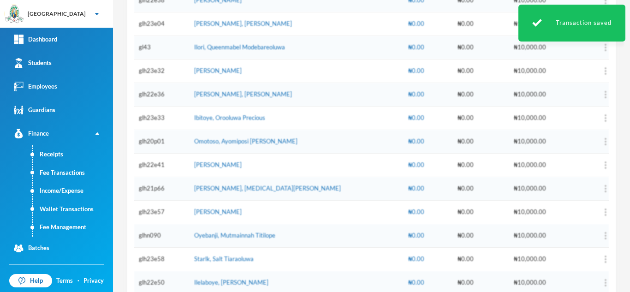
scroll to position [58, 0]
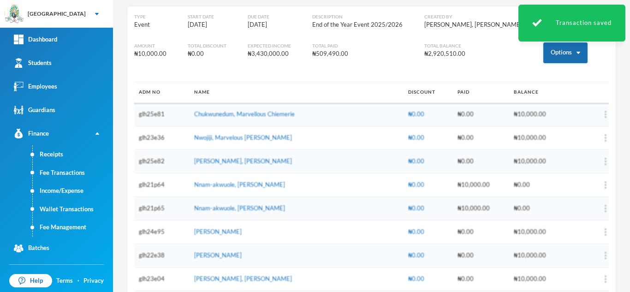
click at [546, 53] on button "Options" at bounding box center [565, 52] width 44 height 21
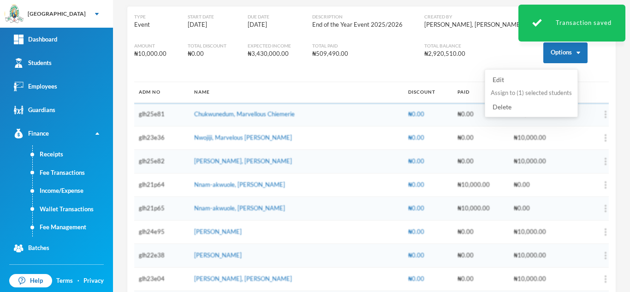
click at [528, 94] on button "Assign to ( 1 ) selected students" at bounding box center [531, 93] width 83 height 17
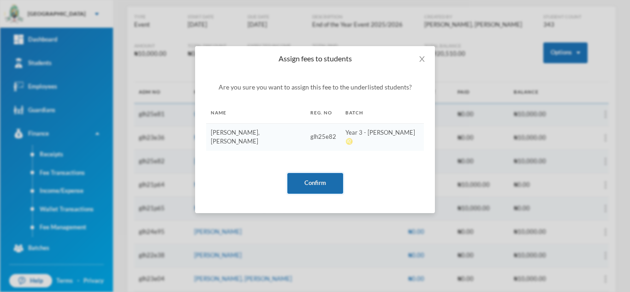
click at [301, 173] on button "Confirm" at bounding box center [315, 183] width 56 height 21
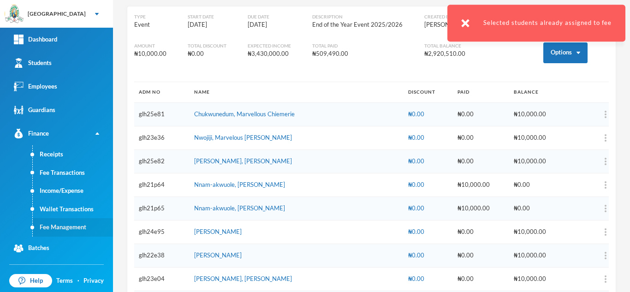
click at [75, 228] on link "Fee Management" at bounding box center [73, 227] width 80 height 18
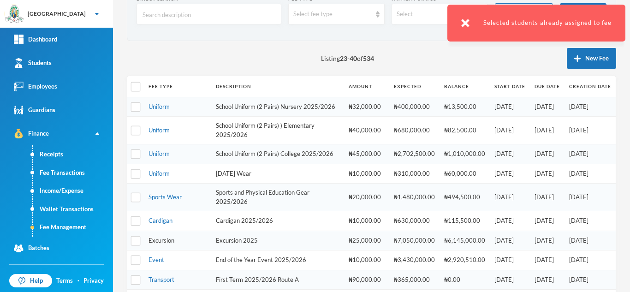
click at [156, 244] on link "Excursion" at bounding box center [161, 240] width 26 height 7
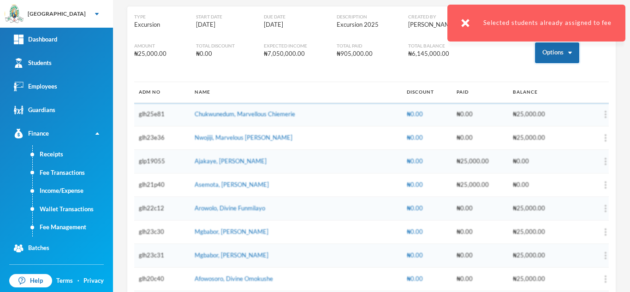
click at [535, 58] on button "Options" at bounding box center [557, 52] width 44 height 21
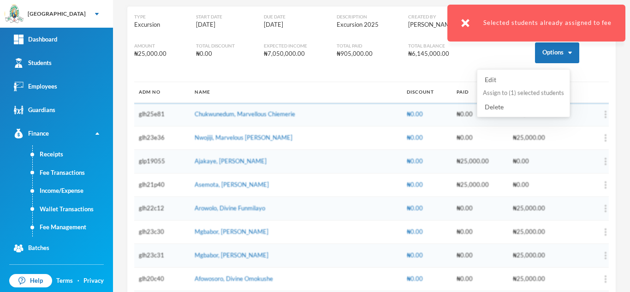
click at [515, 94] on button "Assign to ( 1 ) selected students" at bounding box center [523, 93] width 83 height 17
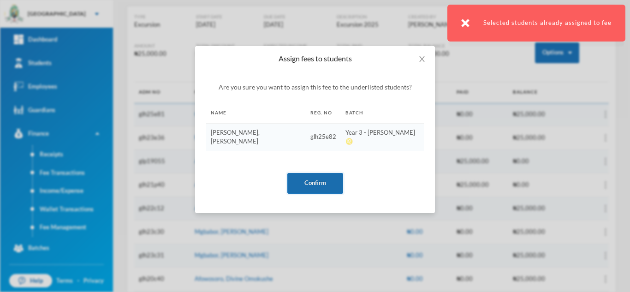
click at [317, 173] on button "Confirm" at bounding box center [315, 183] width 56 height 21
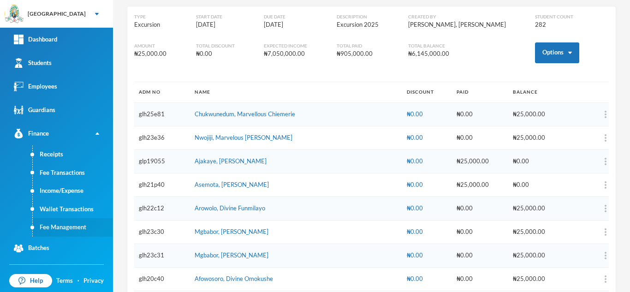
click at [67, 229] on link "Fee Management" at bounding box center [73, 227] width 80 height 18
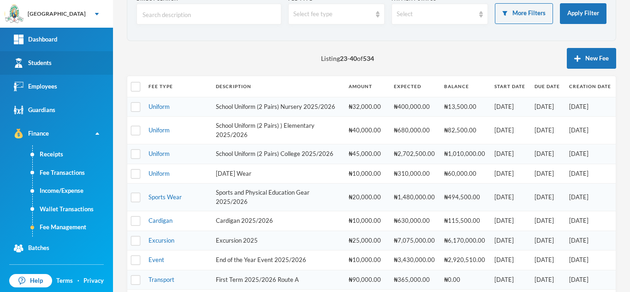
click at [68, 64] on link "Students" at bounding box center [56, 63] width 113 height 24
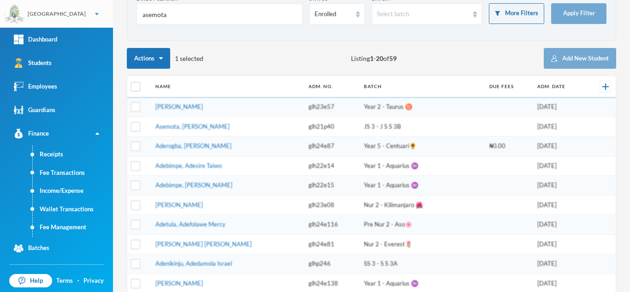
drag, startPoint x: 178, startPoint y: 18, endPoint x: 92, endPoint y: 24, distance: 86.0
click at [92, 24] on div "Greenland Hall Your Bluebic Account Greenland Hall Add a New School Dashboard S…" at bounding box center [315, 146] width 630 height 292
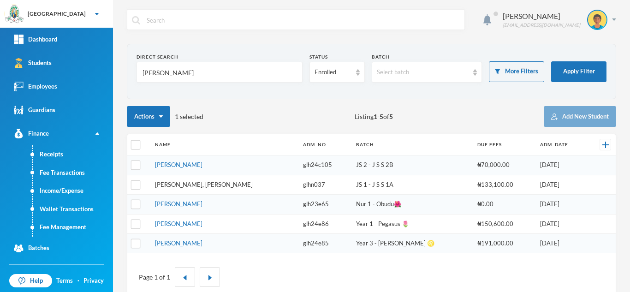
type input "[PERSON_NAME]"
click at [195, 183] on link "[PERSON_NAME], [PERSON_NAME]" at bounding box center [204, 184] width 98 height 7
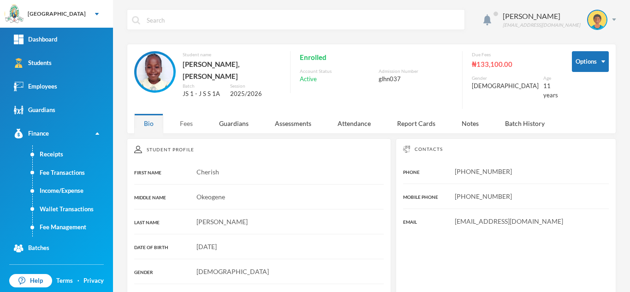
click at [190, 117] on div "Fees" at bounding box center [186, 123] width 32 height 20
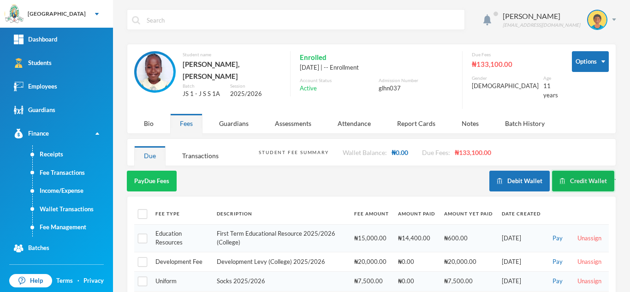
click at [569, 172] on button "Credit Wallet" at bounding box center [583, 181] width 62 height 21
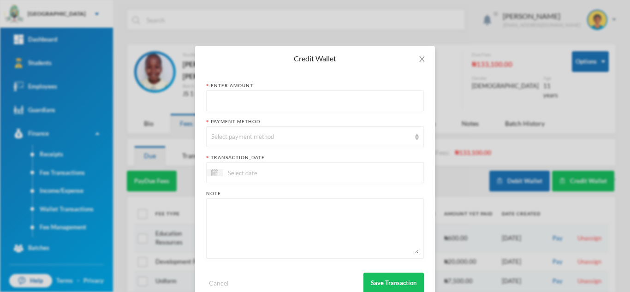
click at [217, 102] on input "text" at bounding box center [315, 101] width 208 height 21
type input "5500"
click at [232, 141] on div "Select payment method" at bounding box center [310, 136] width 199 height 9
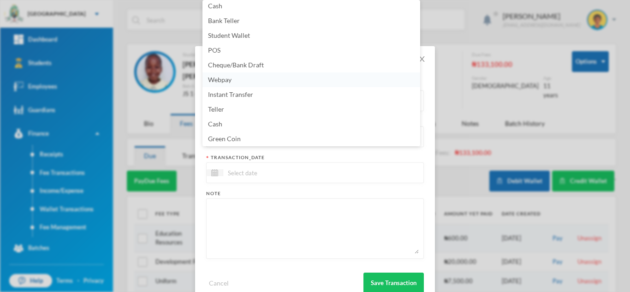
scroll to position [2, 0]
click at [218, 52] on span "POS" at bounding box center [214, 52] width 12 height 8
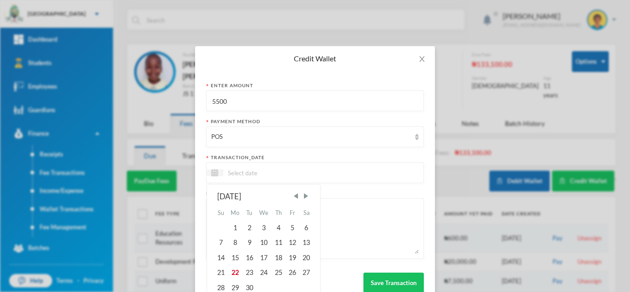
click at [250, 176] on input at bounding box center [261, 172] width 77 height 11
click at [233, 273] on div "22" at bounding box center [235, 272] width 15 height 15
type input "[DATE]"
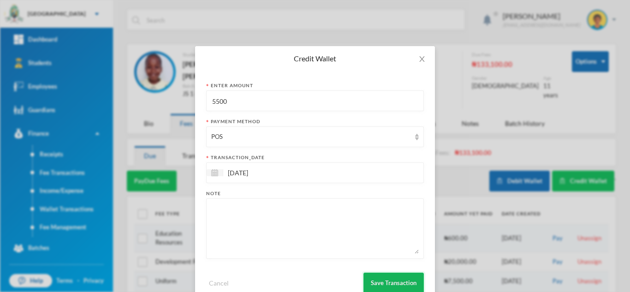
click at [384, 282] on button "Save Transaction" at bounding box center [393, 283] width 60 height 21
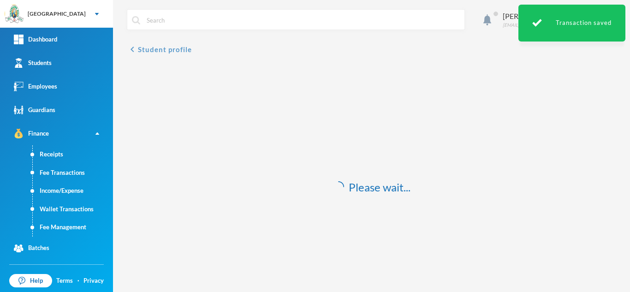
click at [160, 50] on button "chevron_left Student profile" at bounding box center [159, 49] width 65 height 11
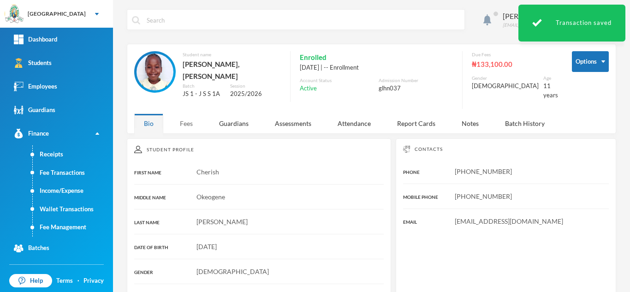
click at [184, 113] on div "Fees" at bounding box center [186, 123] width 32 height 20
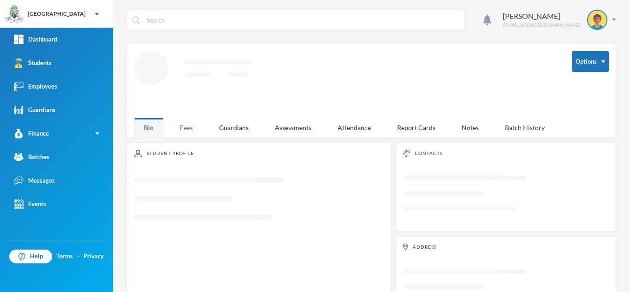
click at [179, 124] on div "Fees" at bounding box center [186, 128] width 32 height 20
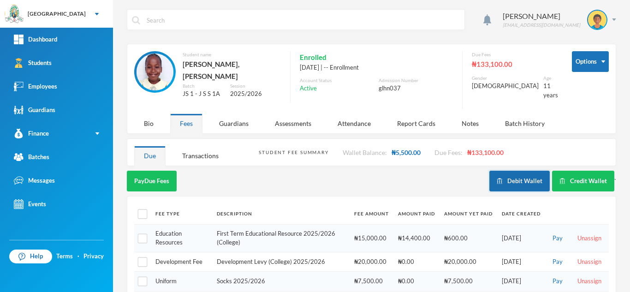
click at [519, 177] on button "Debit Wallet" at bounding box center [519, 181] width 60 height 21
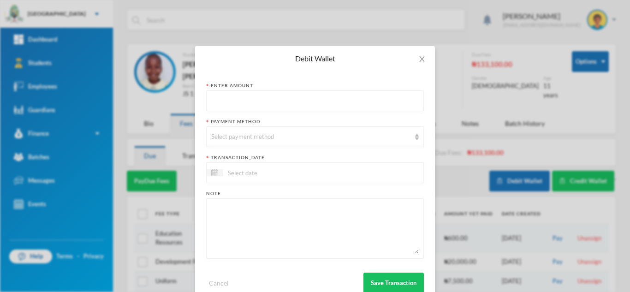
click at [248, 103] on input "text" at bounding box center [315, 101] width 208 height 21
type input "5500"
click at [242, 139] on div "Select payment method" at bounding box center [310, 136] width 199 height 9
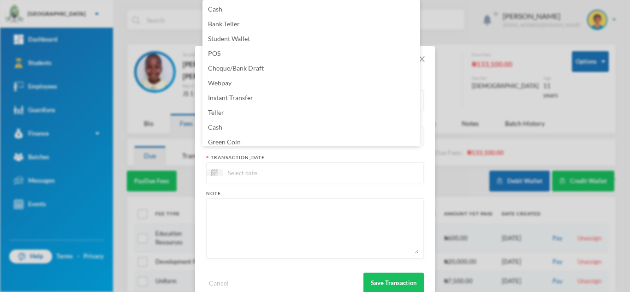
scroll to position [3, 0]
click at [242, 139] on li "Green Coin" at bounding box center [311, 138] width 218 height 15
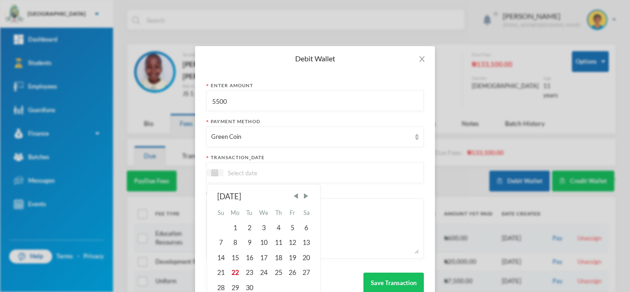
click at [260, 177] on input at bounding box center [261, 172] width 77 height 11
click at [234, 269] on div "22" at bounding box center [235, 272] width 15 height 15
type input "[DATE]"
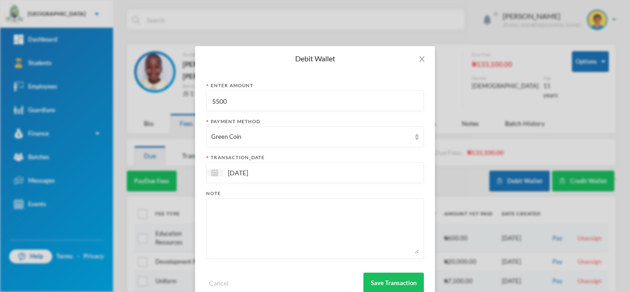
click at [224, 242] on textarea at bounding box center [315, 228] width 208 height 50
type textarea "10pcs of 60leaves"
click at [371, 278] on button "Save Transaction" at bounding box center [393, 283] width 60 height 21
